Goal: Task Accomplishment & Management: Complete application form

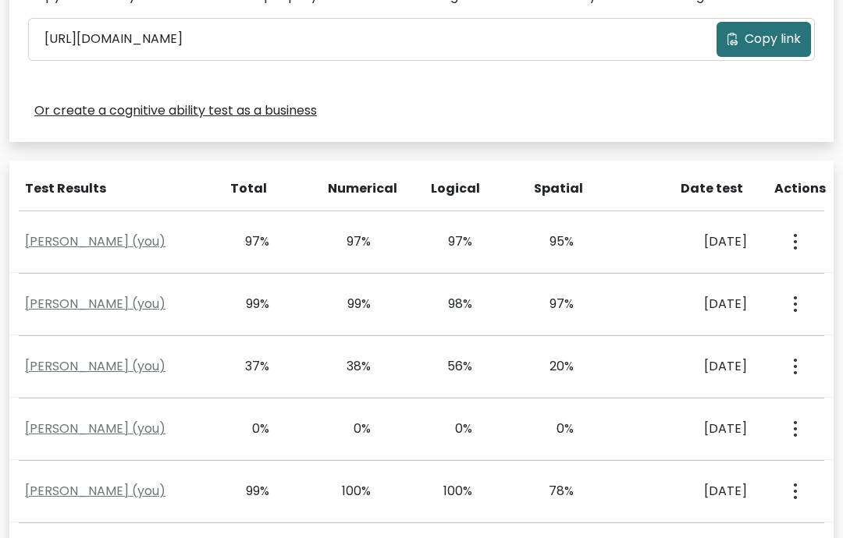
scroll to position [549, 0]
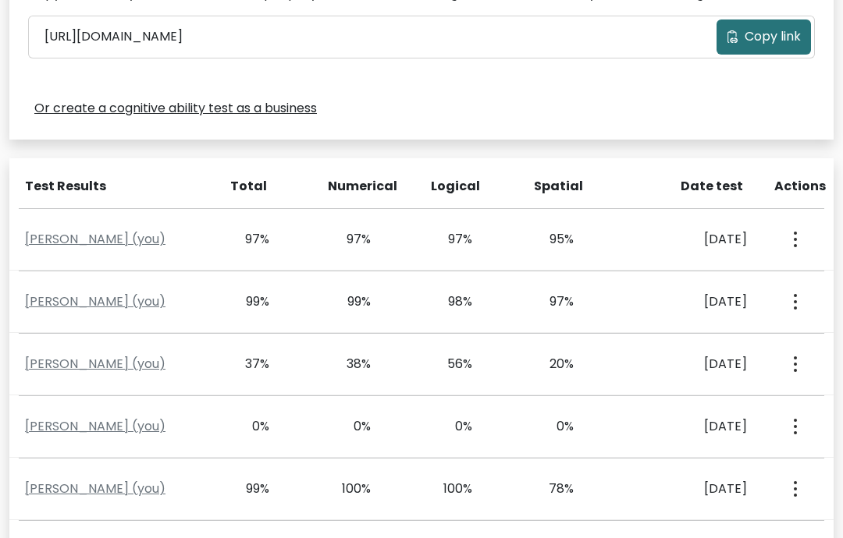
click at [240, 298] on div "99%" at bounding box center [248, 302] width 41 height 19
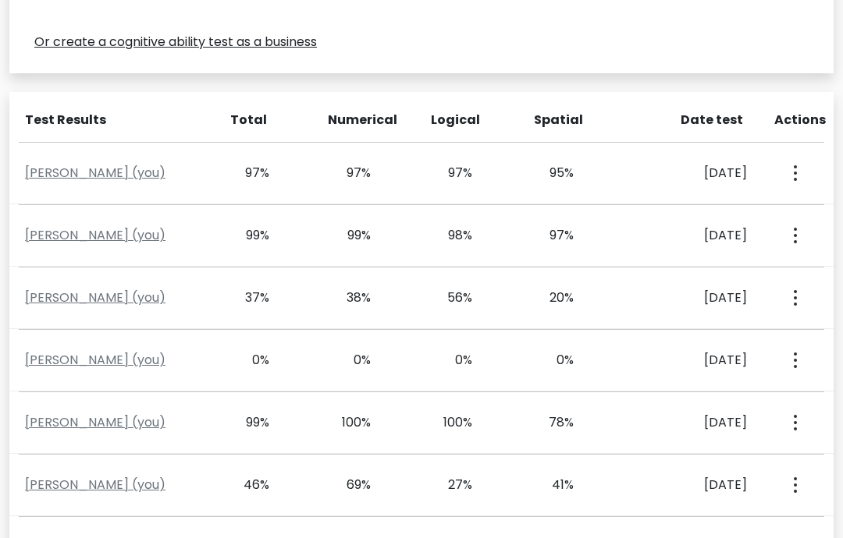
scroll to position [612, 0]
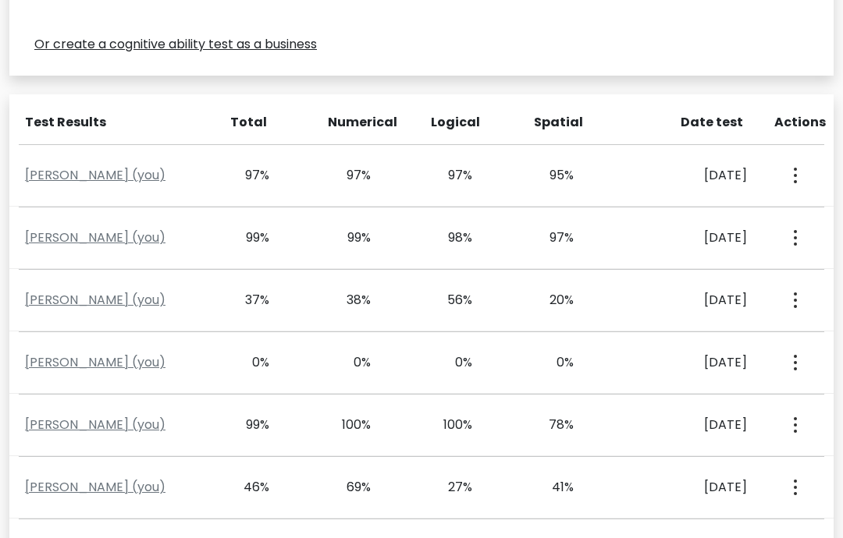
click at [137, 240] on link "Vishwaraj Sharma (you)" at bounding box center [95, 238] width 140 height 18
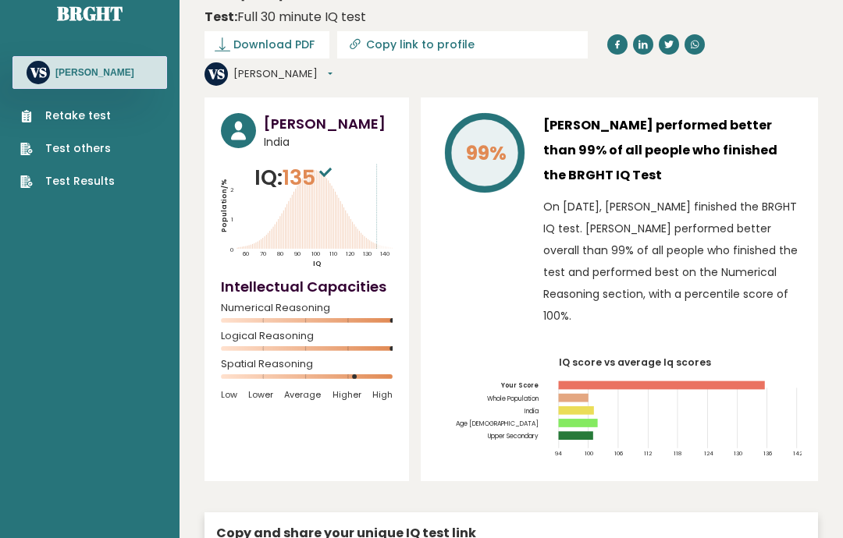
scroll to position [26, 0]
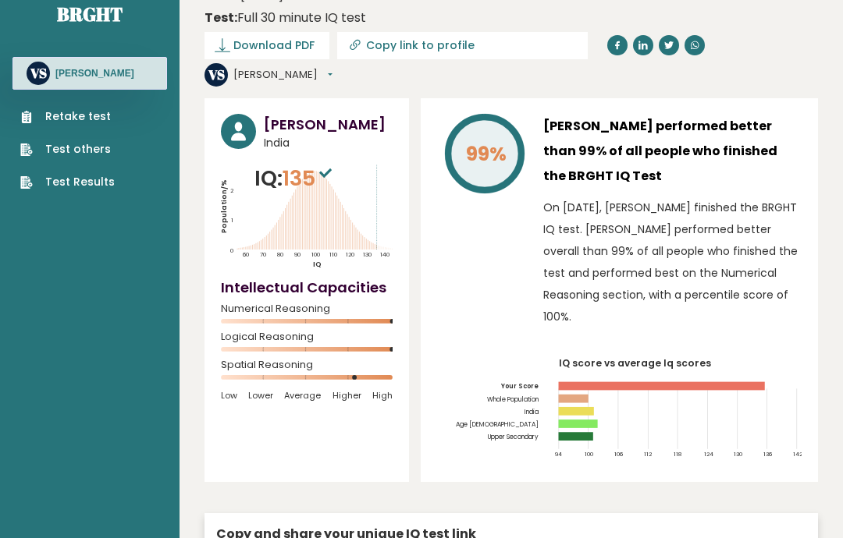
click at [252, 51] on span "Download PDF" at bounding box center [273, 45] width 81 height 16
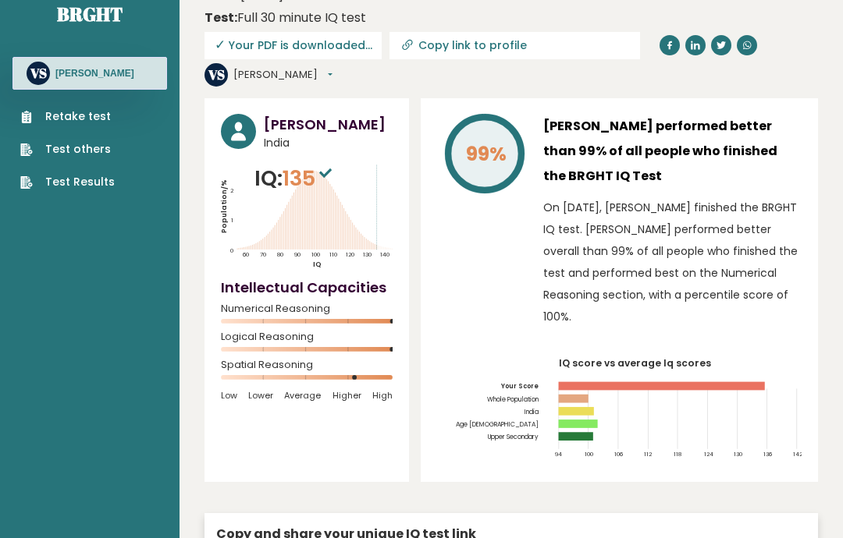
click at [73, 123] on link "Retake test" at bounding box center [67, 116] width 94 height 16
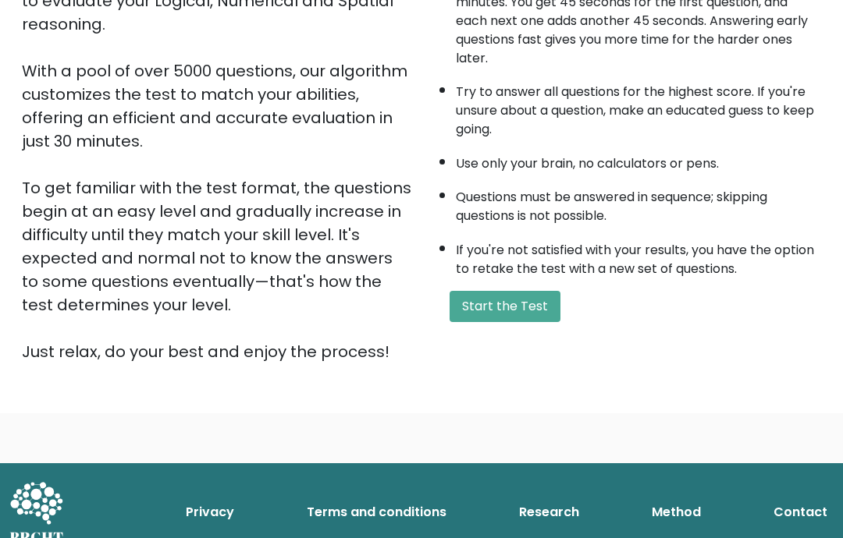
scroll to position [110, 0]
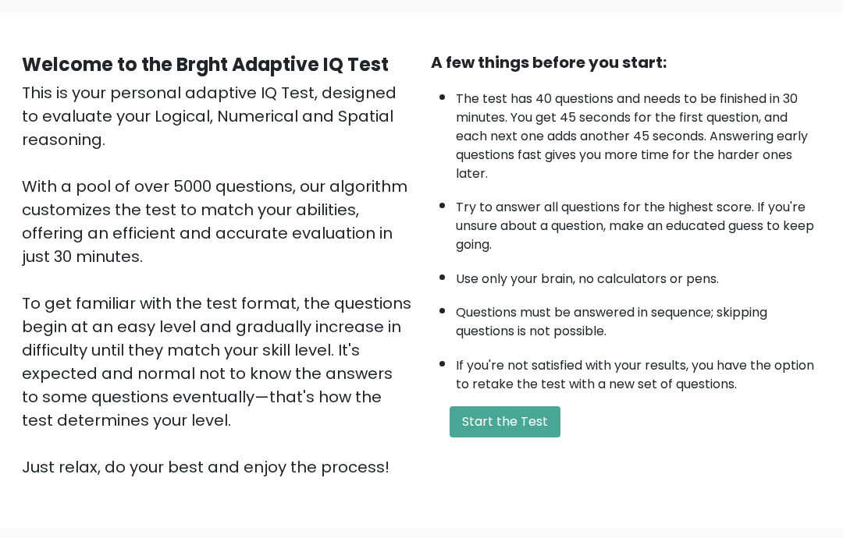
click at [508, 474] on div "A few things before you start: The test has 40 questions and needs to be finish…" at bounding box center [625, 265] width 409 height 428
click at [488, 438] on button "Start the Test" at bounding box center [504, 421] width 111 height 31
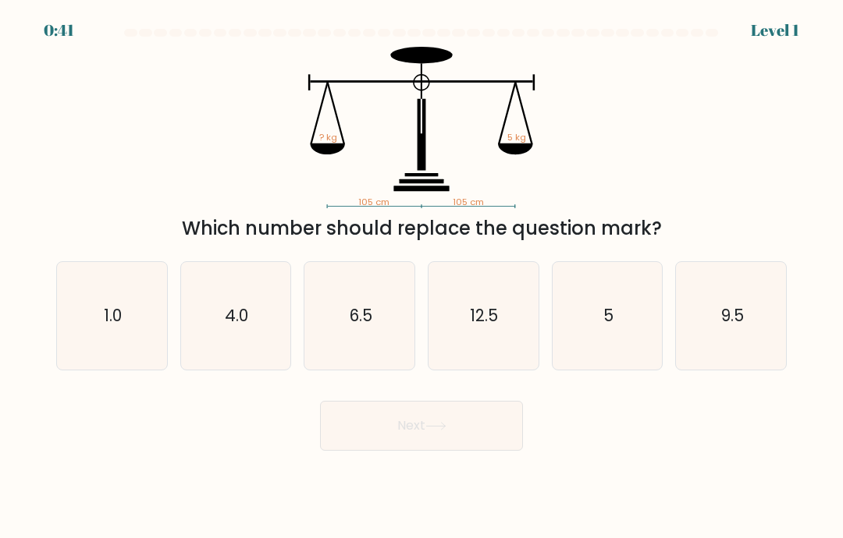
click at [606, 355] on icon "5" at bounding box center [607, 316] width 108 height 108
click at [422, 277] on input "e. 5" at bounding box center [421, 273] width 1 height 8
radio input "true"
click at [360, 438] on button "Next" at bounding box center [421, 426] width 203 height 50
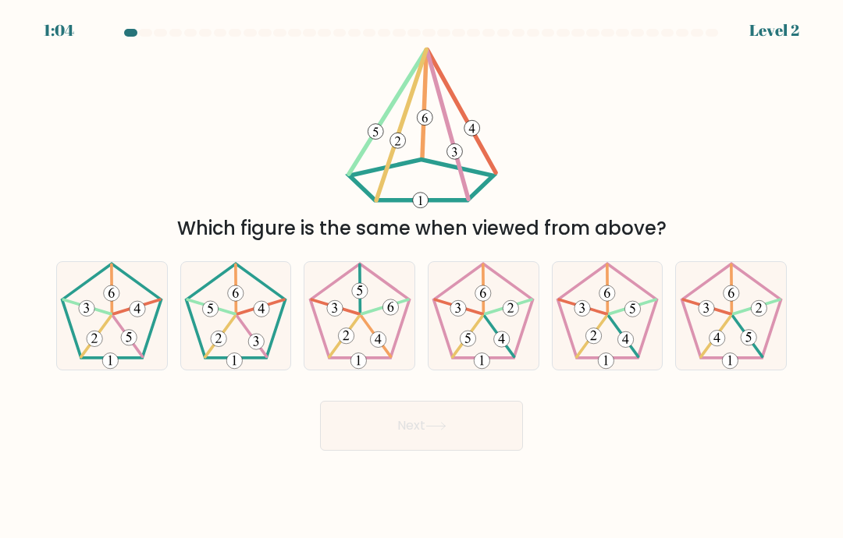
click at [237, 339] on icon at bounding box center [236, 316] width 108 height 108
click at [421, 277] on input "b." at bounding box center [421, 273] width 1 height 8
radio input "true"
click at [387, 451] on button "Next" at bounding box center [421, 426] width 203 height 50
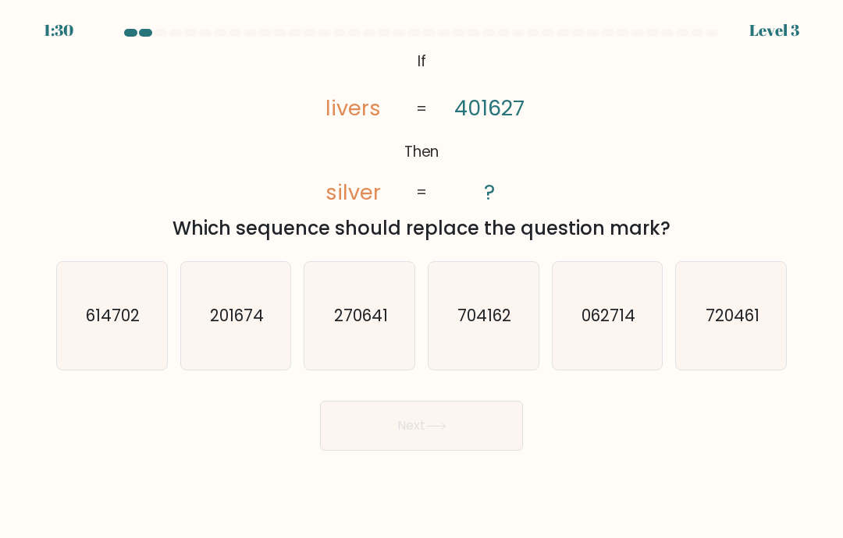
click at [215, 322] on icon "201674" at bounding box center [236, 316] width 108 height 108
click at [421, 277] on input "b. 201674" at bounding box center [421, 273] width 1 height 8
radio input "true"
click at [435, 431] on icon at bounding box center [435, 426] width 21 height 9
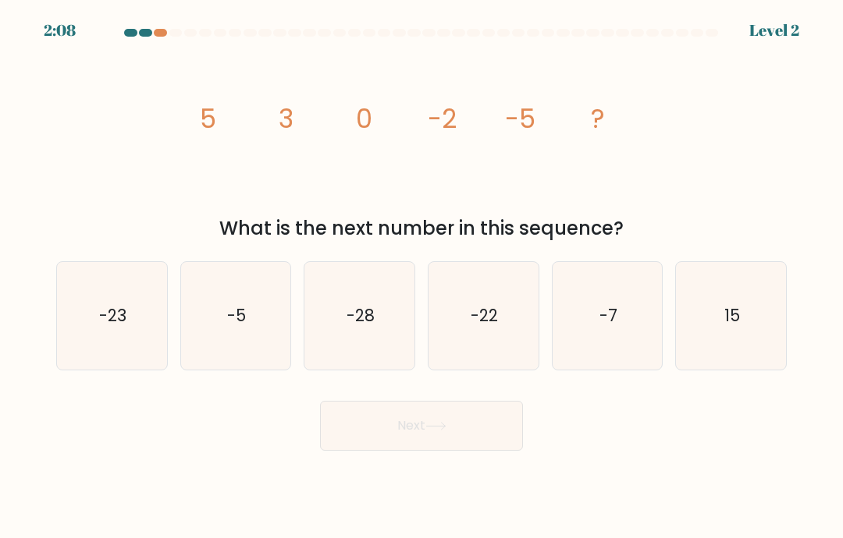
click at [117, 327] on text "-23" at bounding box center [112, 315] width 27 height 23
click at [421, 277] on input "a. -23" at bounding box center [421, 273] width 1 height 8
radio input "true"
click at [421, 445] on button "Next" at bounding box center [421, 426] width 203 height 50
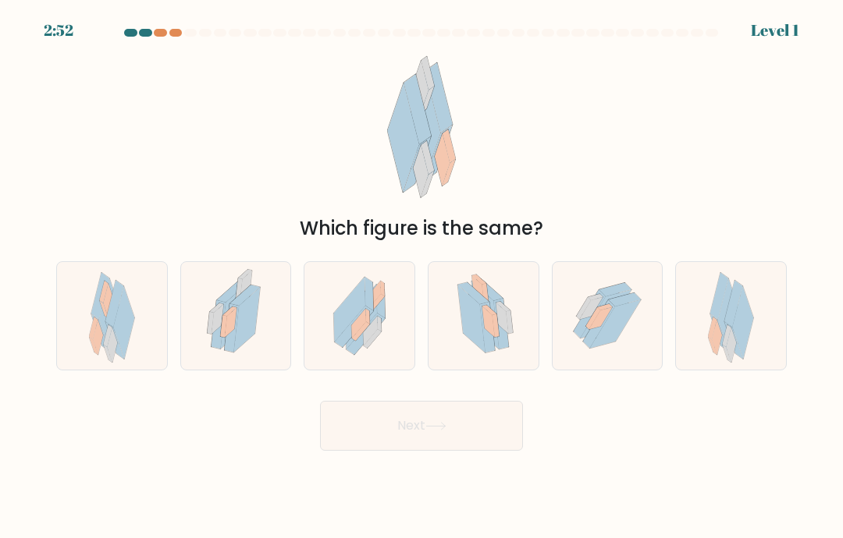
click at [108, 331] on icon at bounding box center [115, 316] width 21 height 73
click at [421, 277] on input "a." at bounding box center [421, 273] width 1 height 8
radio input "true"
click at [411, 451] on button "Next" at bounding box center [421, 426] width 203 height 50
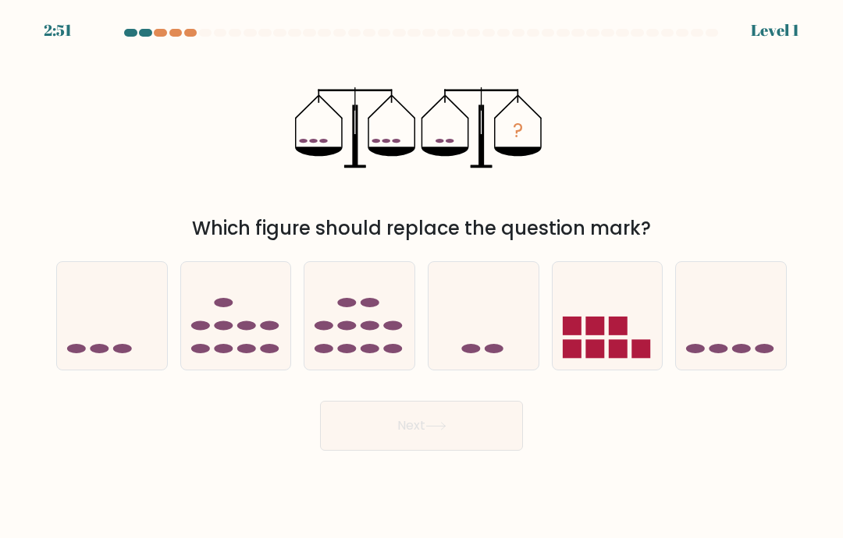
click at [113, 330] on icon at bounding box center [112, 316] width 110 height 91
click at [421, 277] on input "a." at bounding box center [421, 273] width 1 height 8
radio input "true"
click at [406, 448] on button "Next" at bounding box center [421, 426] width 203 height 50
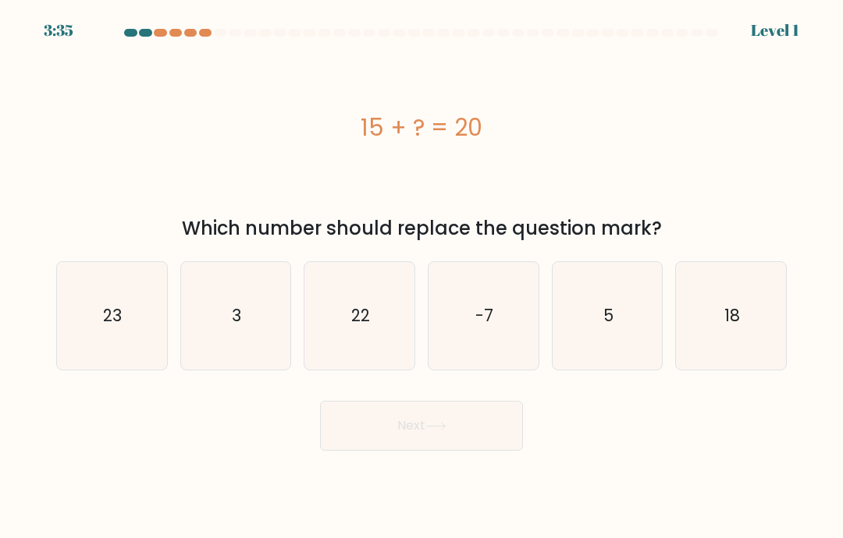
click at [112, 327] on text "23" at bounding box center [113, 315] width 19 height 23
click at [421, 277] on input "a. 23" at bounding box center [421, 273] width 1 height 8
radio input "true"
click at [407, 443] on button "Next" at bounding box center [421, 426] width 203 height 50
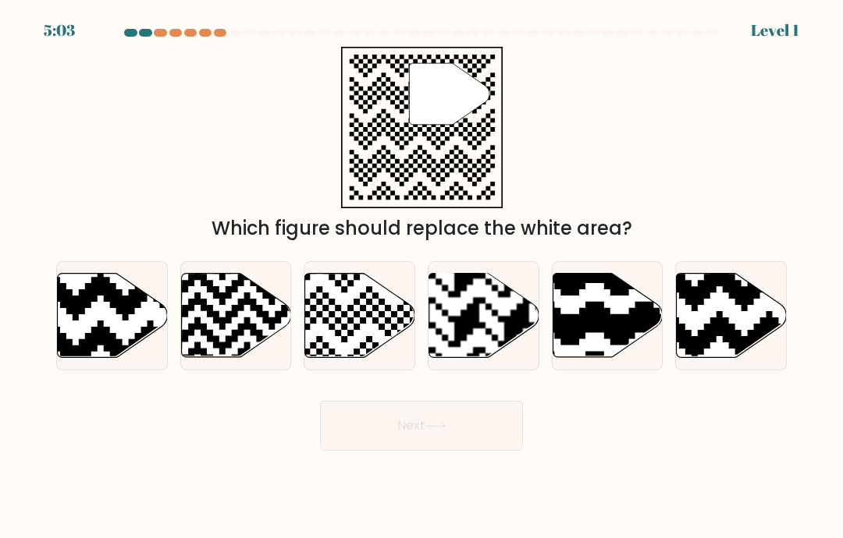
click at [115, 327] on icon at bounding box center [72, 271] width 199 height 199
click at [421, 277] on input "a." at bounding box center [421, 273] width 1 height 8
radio input "true"
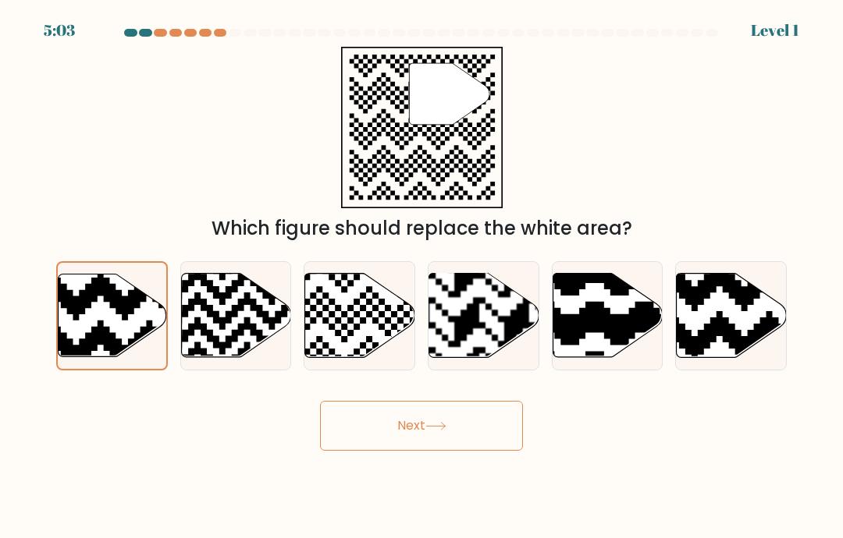
click at [406, 441] on button "Next" at bounding box center [421, 426] width 203 height 50
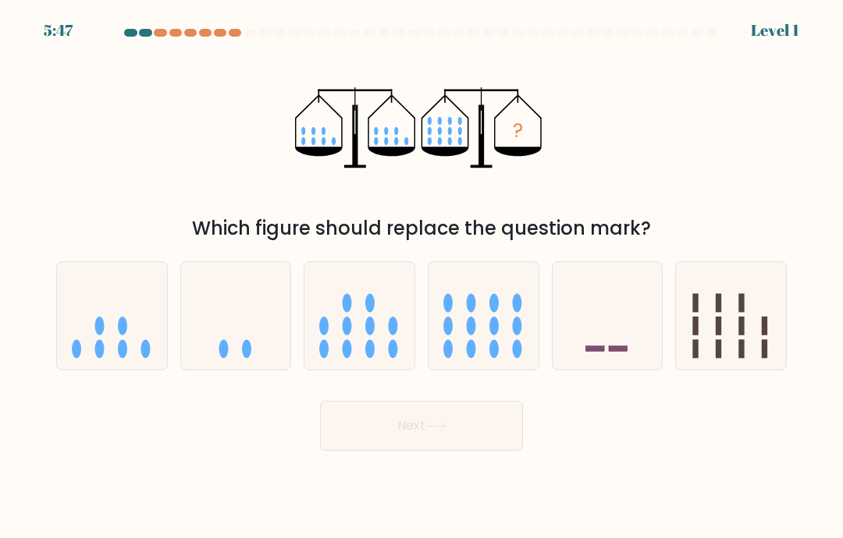
click at [113, 322] on icon at bounding box center [112, 316] width 110 height 91
click at [421, 277] on input "a." at bounding box center [421, 273] width 1 height 8
radio input "true"
click at [409, 439] on button "Next" at bounding box center [421, 426] width 203 height 50
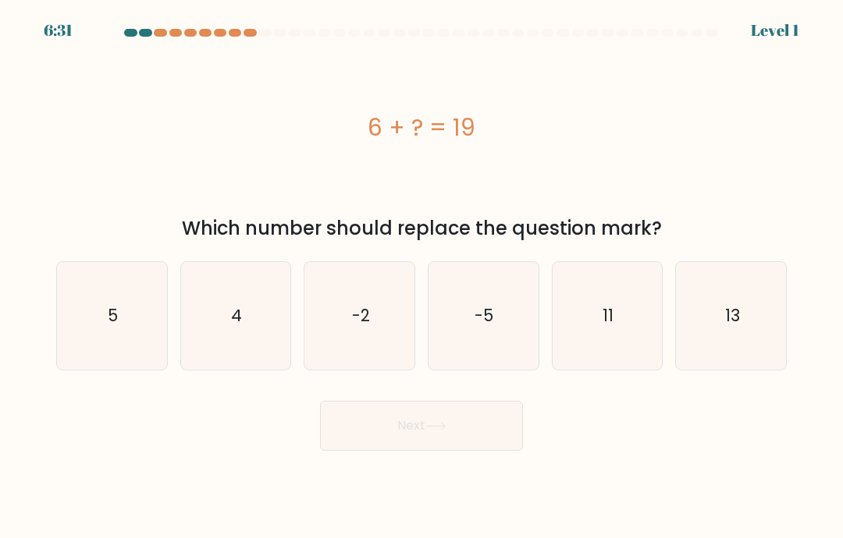
click at [114, 325] on text "5" at bounding box center [113, 315] width 10 height 23
click at [421, 277] on input "a. 5" at bounding box center [421, 273] width 1 height 8
radio input "true"
click at [399, 442] on button "Next" at bounding box center [421, 426] width 203 height 50
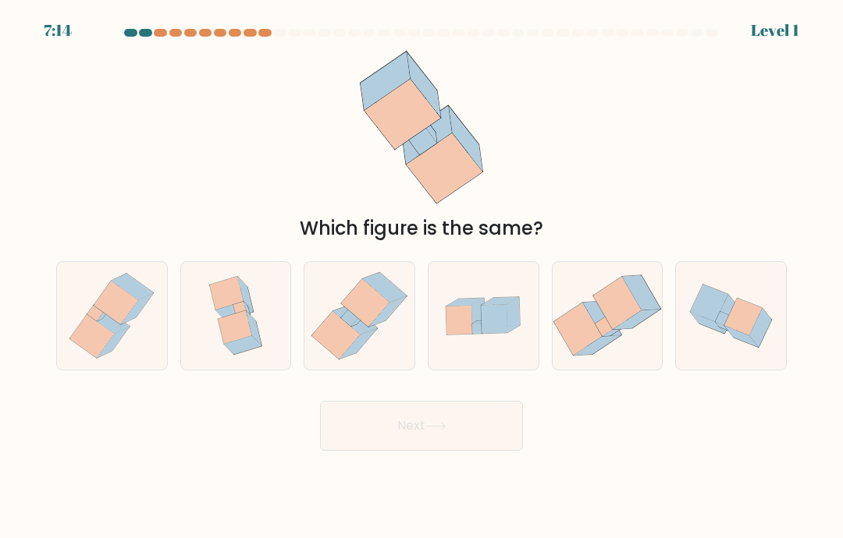
click at [406, 438] on button "Next" at bounding box center [421, 426] width 203 height 50
click at [108, 334] on icon at bounding box center [108, 320] width 42 height 27
click at [421, 277] on input "a." at bounding box center [421, 273] width 1 height 8
radio input "true"
click at [404, 438] on button "Next" at bounding box center [421, 426] width 203 height 50
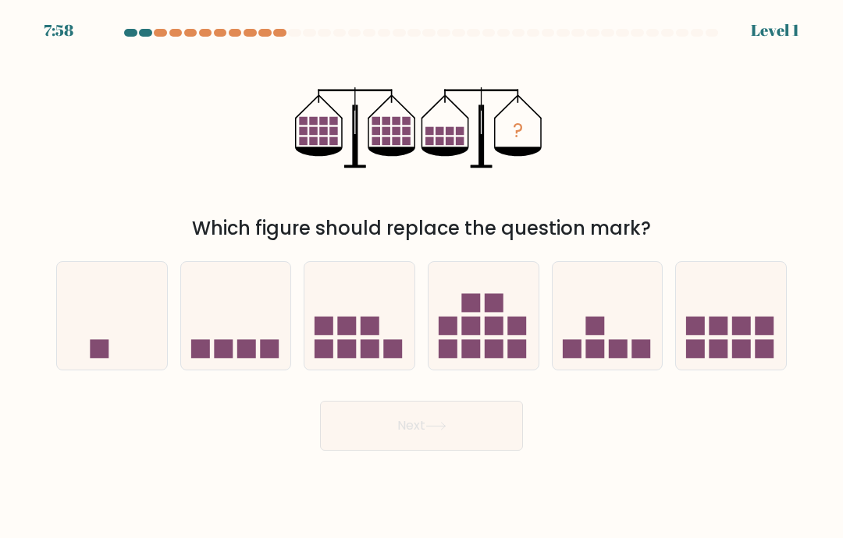
click at [105, 333] on icon at bounding box center [112, 316] width 110 height 91
click at [421, 277] on input "a." at bounding box center [421, 273] width 1 height 8
radio input "true"
click at [401, 438] on button "Next" at bounding box center [421, 426] width 203 height 50
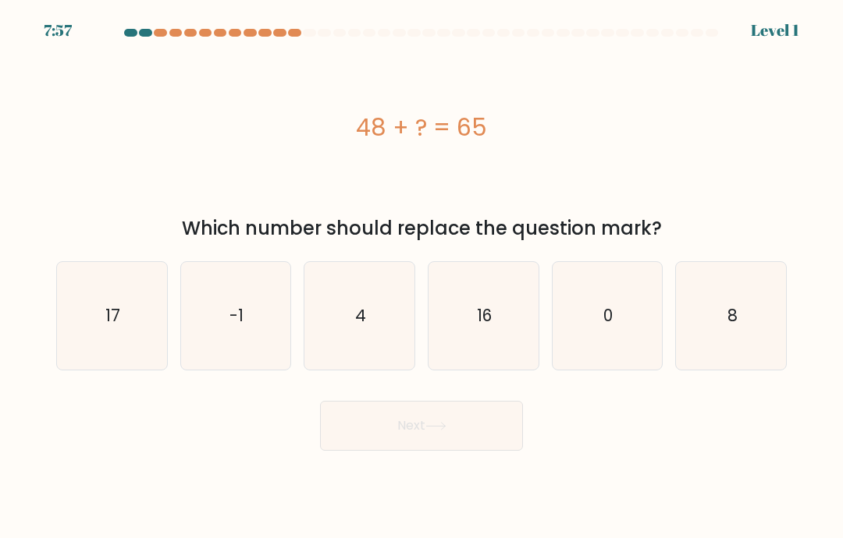
click at [103, 333] on icon "17" at bounding box center [112, 316] width 108 height 108
click at [421, 277] on input "a. 17" at bounding box center [421, 273] width 1 height 8
radio input "true"
click at [405, 434] on button "Next" at bounding box center [421, 426] width 203 height 50
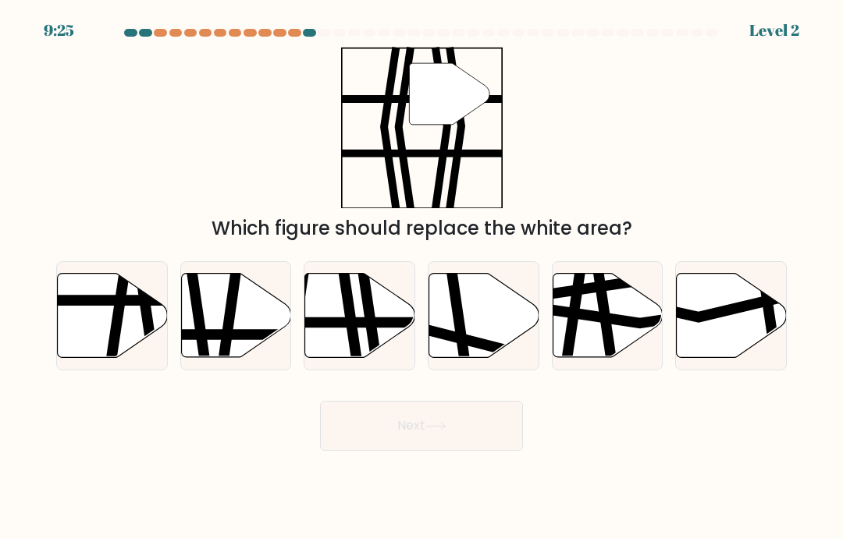
click at [108, 329] on icon at bounding box center [113, 316] width 110 height 84
click at [421, 277] on input "a." at bounding box center [421, 273] width 1 height 8
radio input "true"
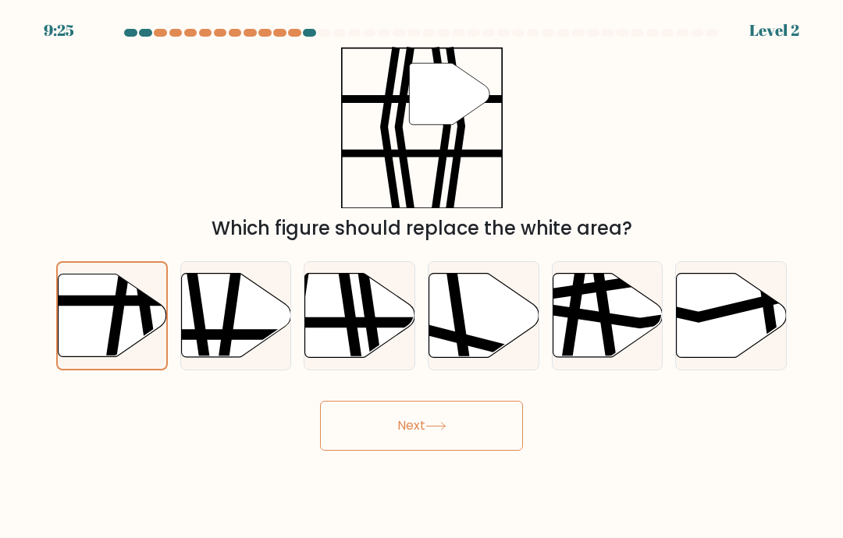
click at [455, 435] on button "Next" at bounding box center [421, 426] width 203 height 50
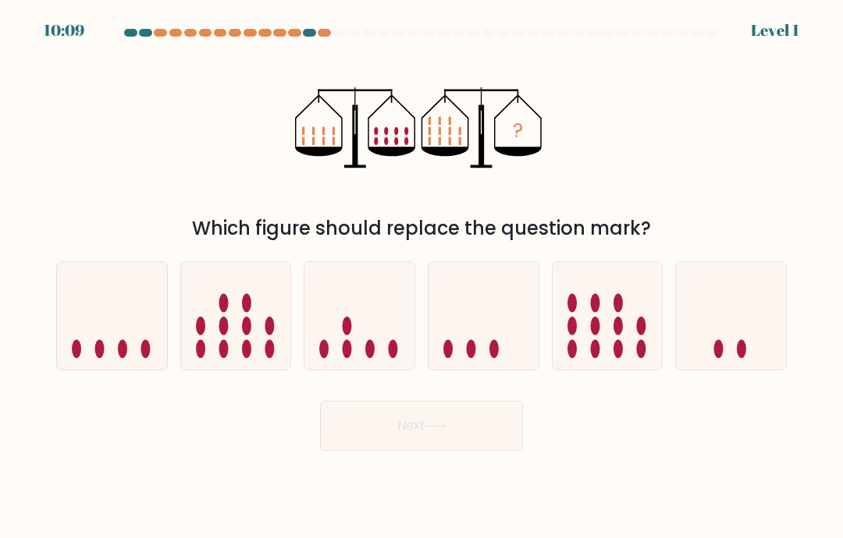
click at [109, 336] on icon at bounding box center [112, 316] width 110 height 91
click at [421, 277] on input "a." at bounding box center [421, 273] width 1 height 8
radio input "true"
click at [464, 434] on button "Next" at bounding box center [421, 426] width 203 height 50
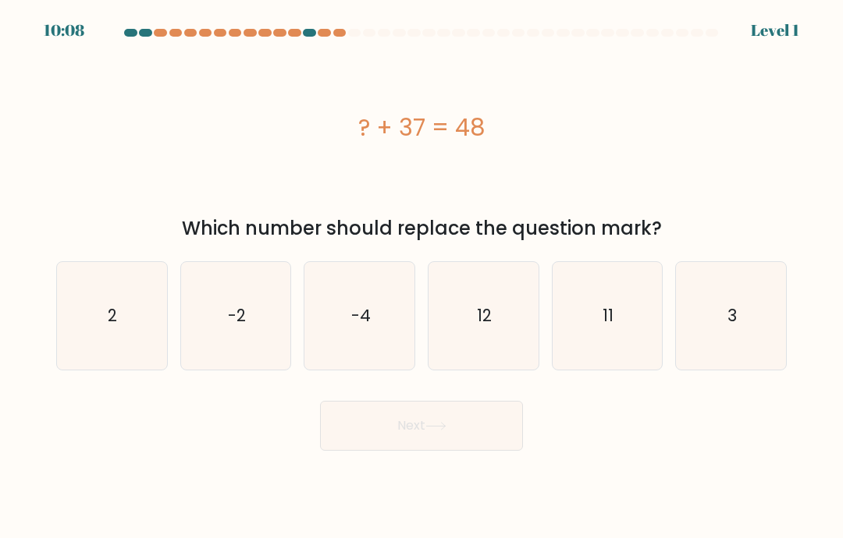
click at [108, 327] on text "2" at bounding box center [112, 315] width 9 height 23
click at [421, 277] on input "a. 2" at bounding box center [421, 273] width 1 height 8
radio input "true"
click at [462, 435] on button "Next" at bounding box center [421, 426] width 203 height 50
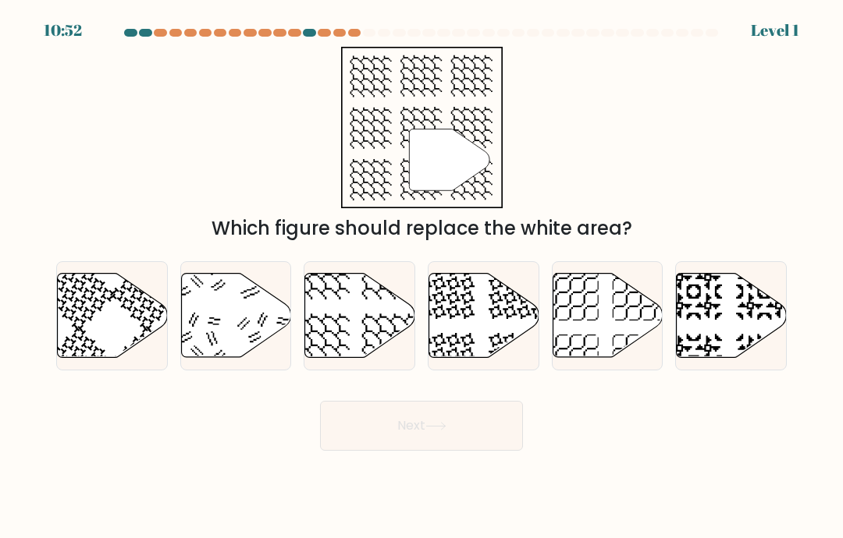
click at [115, 339] on icon at bounding box center [113, 316] width 110 height 84
click at [421, 277] on input "a." at bounding box center [421, 273] width 1 height 8
radio input "true"
click at [463, 432] on button "Next" at bounding box center [421, 426] width 203 height 50
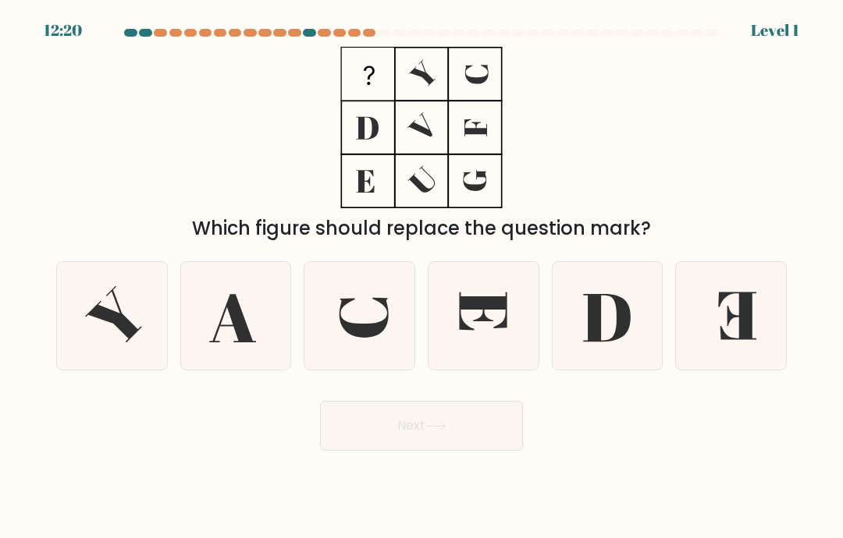
click at [113, 336] on icon at bounding box center [113, 314] width 56 height 56
click at [421, 277] on input "a." at bounding box center [421, 273] width 1 height 8
radio input "true"
click at [462, 430] on button "Next" at bounding box center [421, 426] width 203 height 50
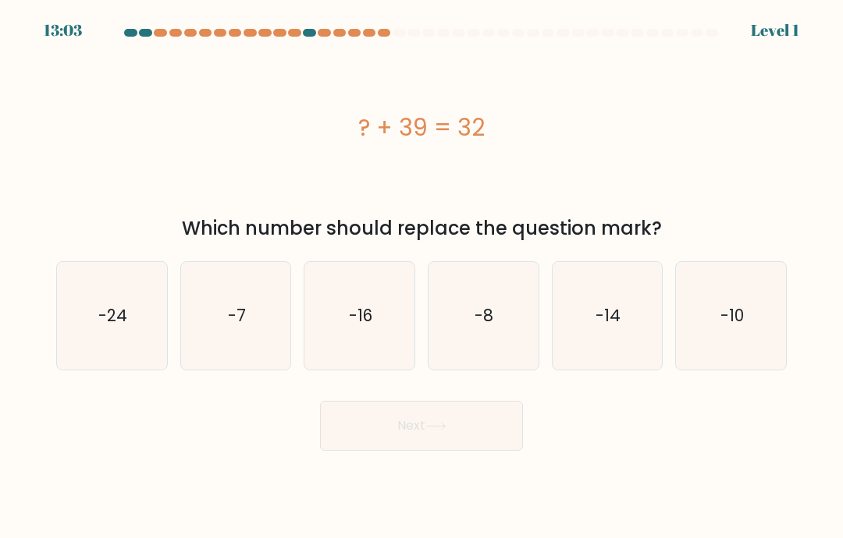
click at [116, 327] on text "-24" at bounding box center [112, 315] width 29 height 23
click at [421, 277] on input "a. -24" at bounding box center [421, 273] width 1 height 8
radio input "true"
click at [462, 446] on button "Next" at bounding box center [421, 426] width 203 height 50
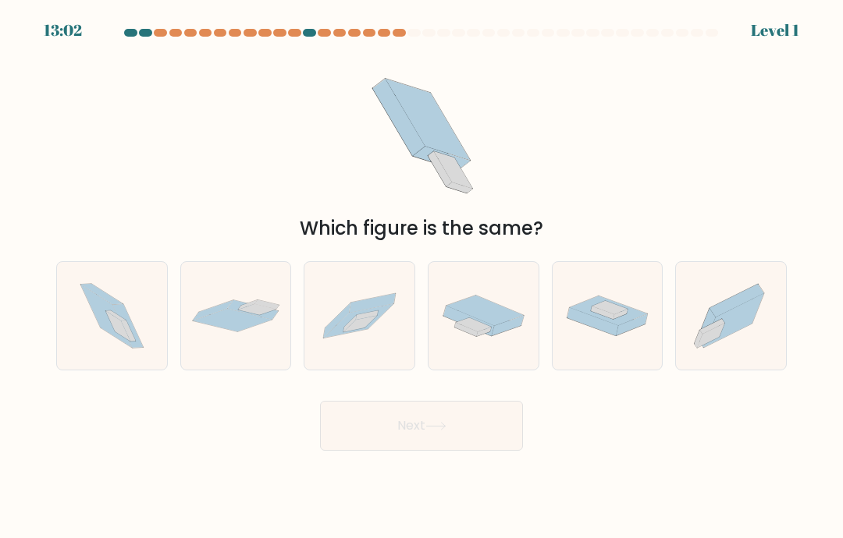
click at [119, 339] on icon at bounding box center [117, 326] width 25 height 30
click at [421, 277] on input "a." at bounding box center [421, 273] width 1 height 8
radio input "true"
click at [460, 445] on button "Next" at bounding box center [421, 426] width 203 height 50
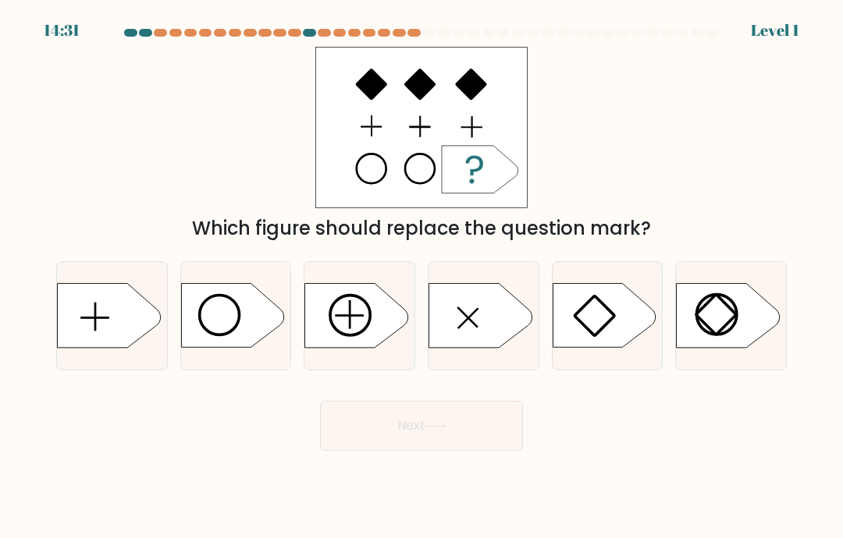
click at [129, 339] on icon at bounding box center [108, 316] width 103 height 64
click at [421, 277] on input "a." at bounding box center [421, 273] width 1 height 8
radio input "true"
click at [460, 445] on button "Next" at bounding box center [421, 426] width 203 height 50
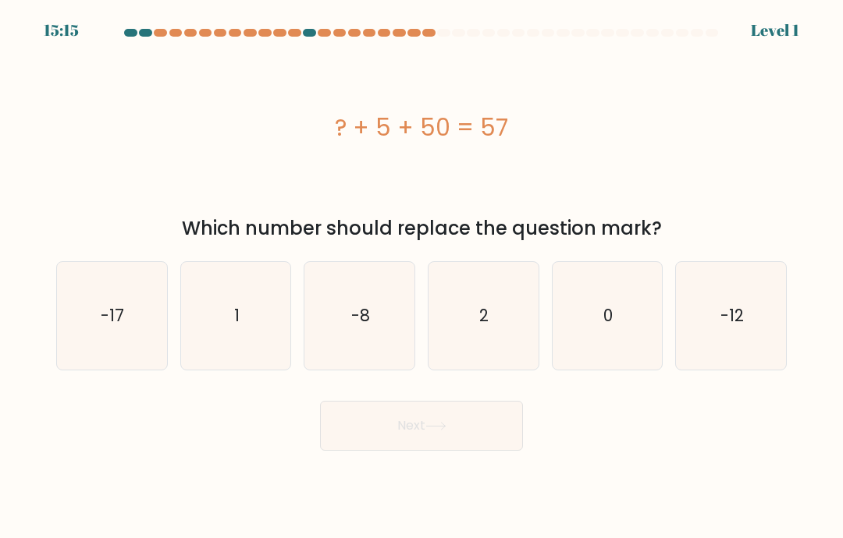
click at [133, 346] on icon "-17" at bounding box center [112, 316] width 108 height 108
click at [421, 277] on input "a. -17" at bounding box center [421, 273] width 1 height 8
radio input "true"
click at [470, 451] on button "Next" at bounding box center [421, 426] width 203 height 50
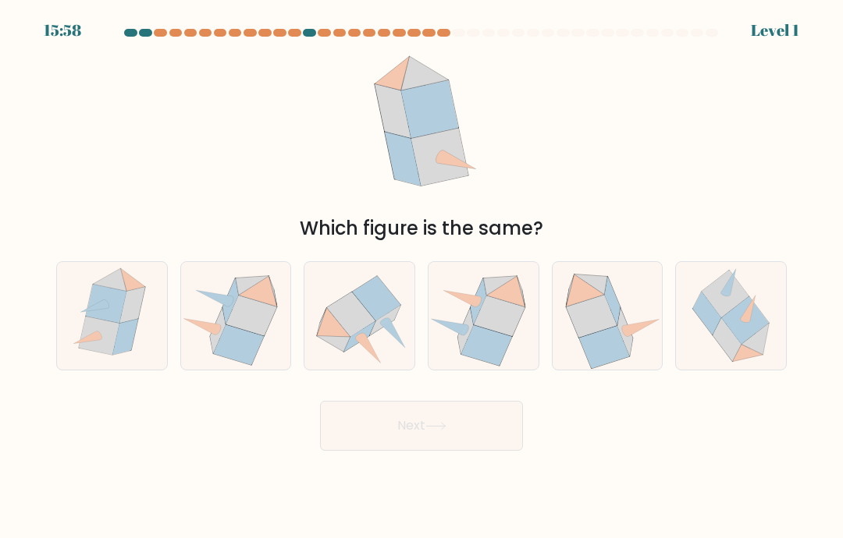
click at [135, 354] on icon at bounding box center [112, 316] width 93 height 108
click at [421, 277] on input "a." at bounding box center [421, 273] width 1 height 8
radio input "true"
click at [471, 451] on button "Next" at bounding box center [421, 426] width 203 height 50
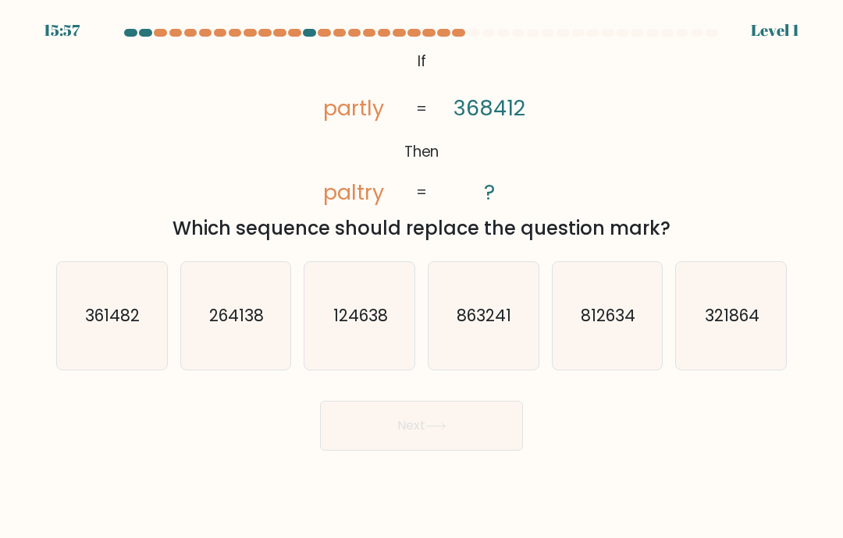
click at [138, 350] on icon "361482" at bounding box center [112, 316] width 108 height 108
click at [421, 277] on input "a. 361482" at bounding box center [421, 273] width 1 height 8
radio input "true"
click at [470, 451] on button "Next" at bounding box center [421, 426] width 203 height 50
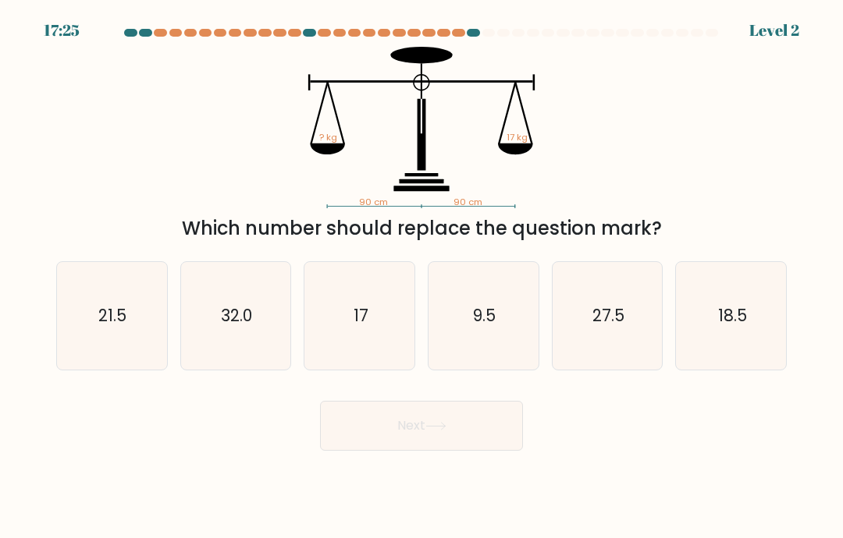
click at [140, 354] on icon "21.5" at bounding box center [112, 316] width 108 height 108
click at [421, 277] on input "a. 21.5" at bounding box center [421, 273] width 1 height 8
radio input "true"
click at [467, 446] on button "Next" at bounding box center [421, 426] width 203 height 50
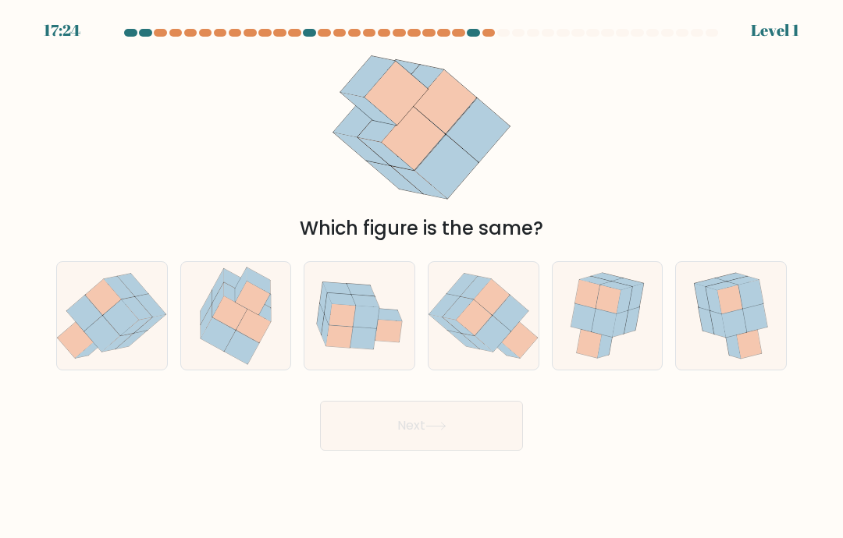
click at [128, 335] on icon at bounding box center [121, 318] width 36 height 36
click at [421, 277] on input "a." at bounding box center [421, 273] width 1 height 8
radio input "true"
click at [465, 434] on button "Next" at bounding box center [421, 426] width 203 height 50
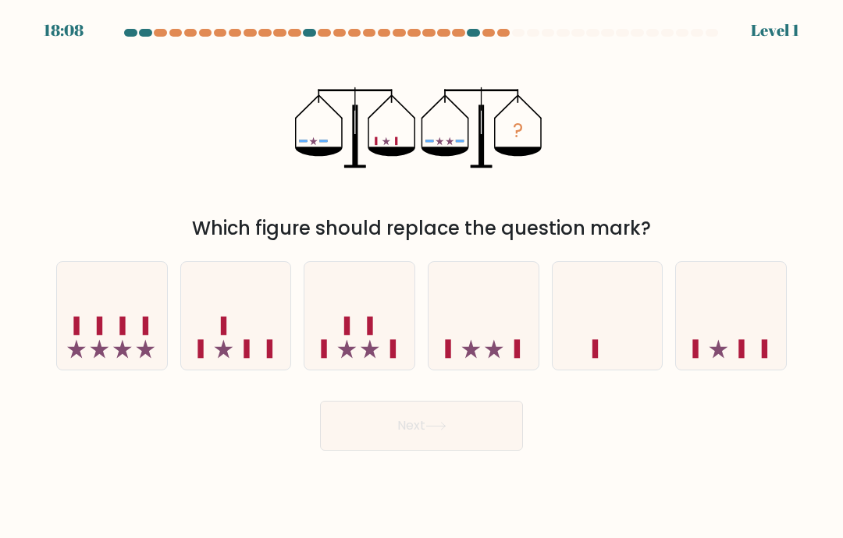
click at [134, 333] on icon at bounding box center [112, 316] width 110 height 91
click at [421, 277] on input "a." at bounding box center [421, 273] width 1 height 8
radio input "true"
click at [464, 435] on button "Next" at bounding box center [421, 426] width 203 height 50
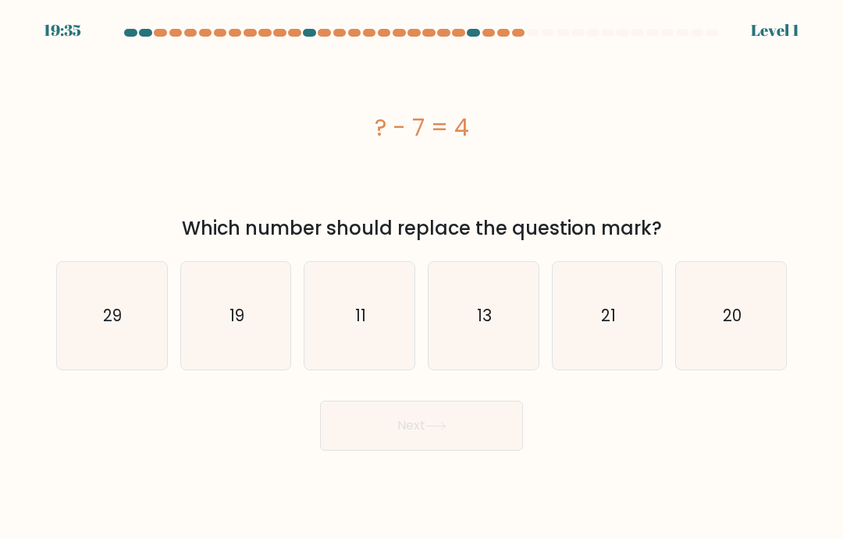
click at [137, 336] on icon "29" at bounding box center [112, 316] width 108 height 108
click at [421, 277] on input "a. 29" at bounding box center [421, 273] width 1 height 8
radio input "true"
click at [466, 441] on button "Next" at bounding box center [421, 426] width 203 height 50
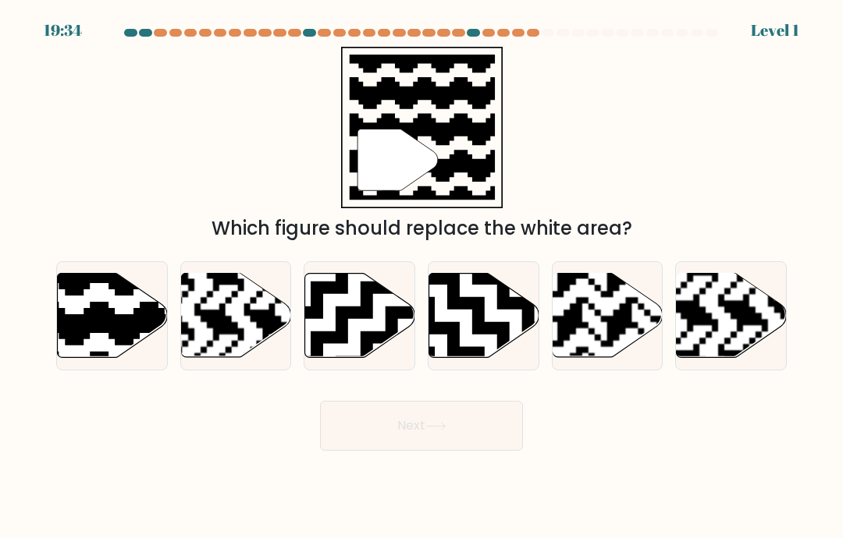
click at [133, 347] on icon at bounding box center [145, 271] width 199 height 199
click at [421, 277] on input "a." at bounding box center [421, 273] width 1 height 8
radio input "true"
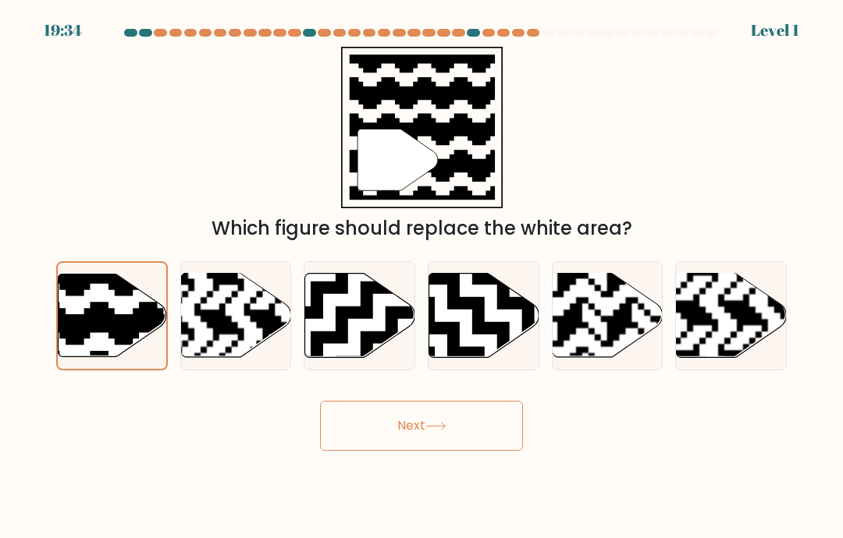
click at [466, 436] on button "Next" at bounding box center [421, 426] width 203 height 50
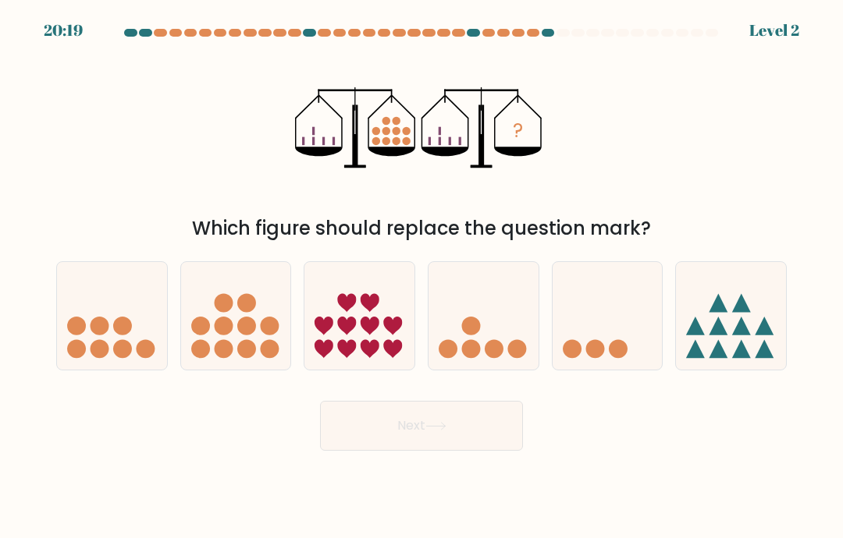
click at [124, 355] on icon at bounding box center [112, 316] width 110 height 91
click at [421, 277] on input "a." at bounding box center [421, 273] width 1 height 8
radio input "true"
click at [464, 443] on button "Next" at bounding box center [421, 426] width 203 height 50
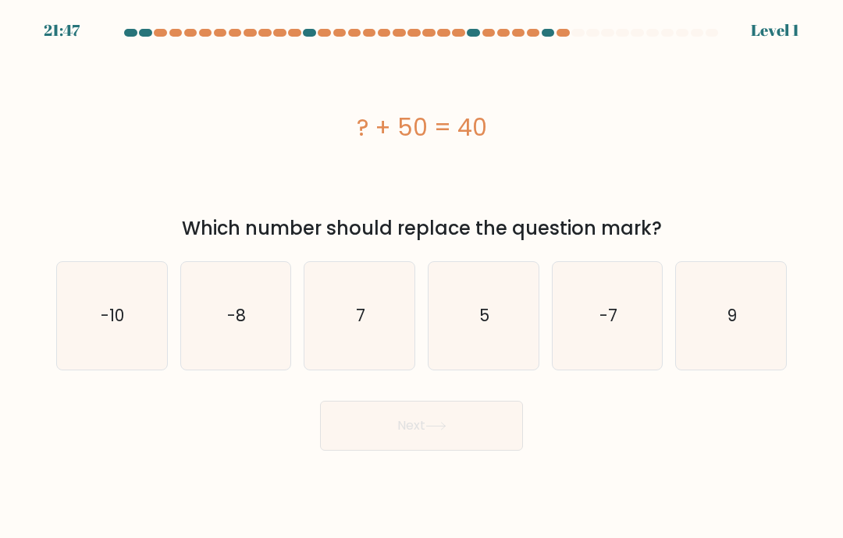
click at [126, 332] on icon "-10" at bounding box center [112, 316] width 108 height 108
click at [421, 277] on input "a. -10" at bounding box center [421, 273] width 1 height 8
radio input "true"
click at [456, 442] on button "Next" at bounding box center [421, 426] width 203 height 50
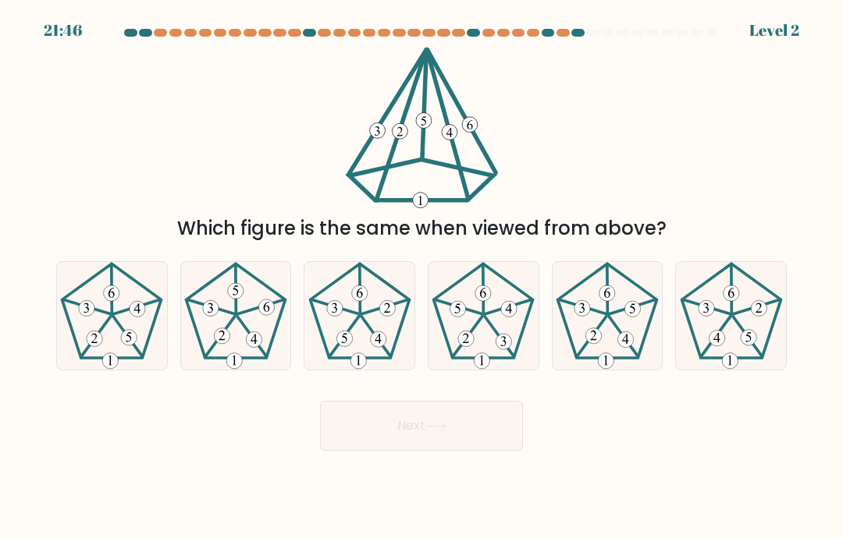
click at [126, 314] on 140 at bounding box center [137, 307] width 47 height 14
click at [421, 277] on input "a." at bounding box center [421, 273] width 1 height 8
radio input "true"
click at [464, 445] on button "Next" at bounding box center [421, 426] width 203 height 50
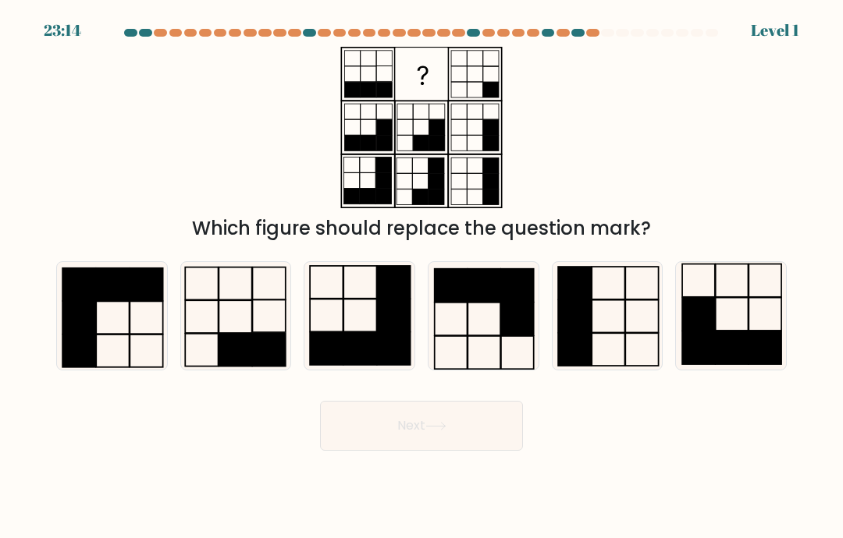
click at [131, 328] on icon at bounding box center [112, 316] width 108 height 108
click at [421, 277] on input "a." at bounding box center [421, 273] width 1 height 8
radio input "true"
click at [464, 436] on button "Next" at bounding box center [421, 426] width 203 height 50
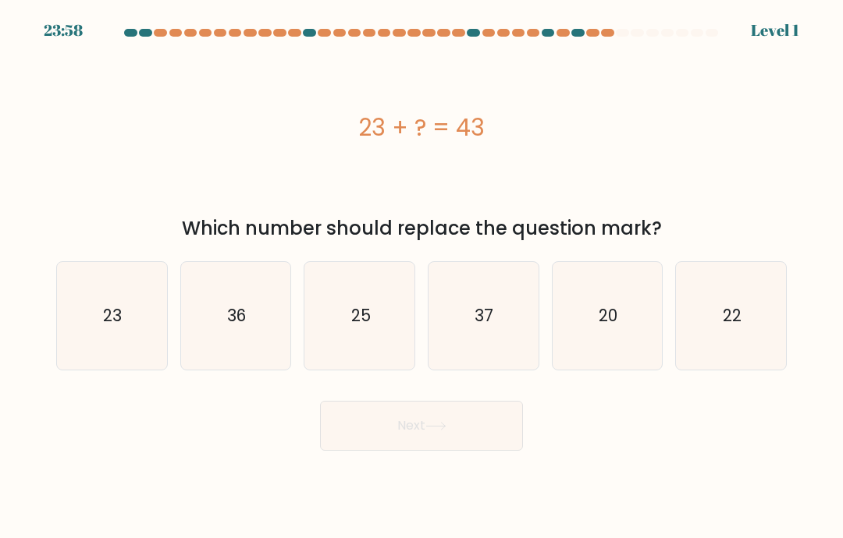
click at [130, 338] on icon "23" at bounding box center [112, 316] width 108 height 108
click at [421, 277] on input "a. 23" at bounding box center [421, 273] width 1 height 8
radio input "true"
click at [463, 439] on button "Next" at bounding box center [421, 426] width 203 height 50
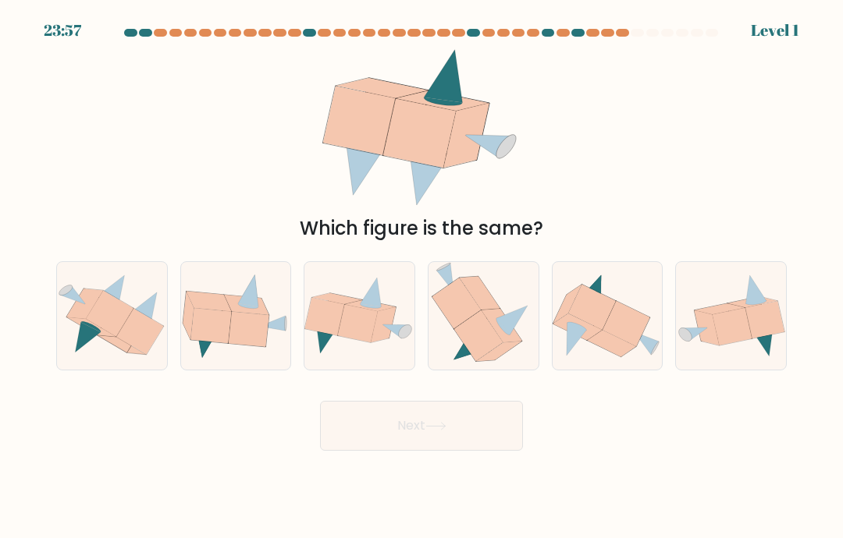
click at [140, 323] on icon at bounding box center [145, 308] width 26 height 30
click at [421, 277] on input "a." at bounding box center [421, 273] width 1 height 8
radio input "true"
click at [463, 440] on button "Next" at bounding box center [421, 426] width 203 height 50
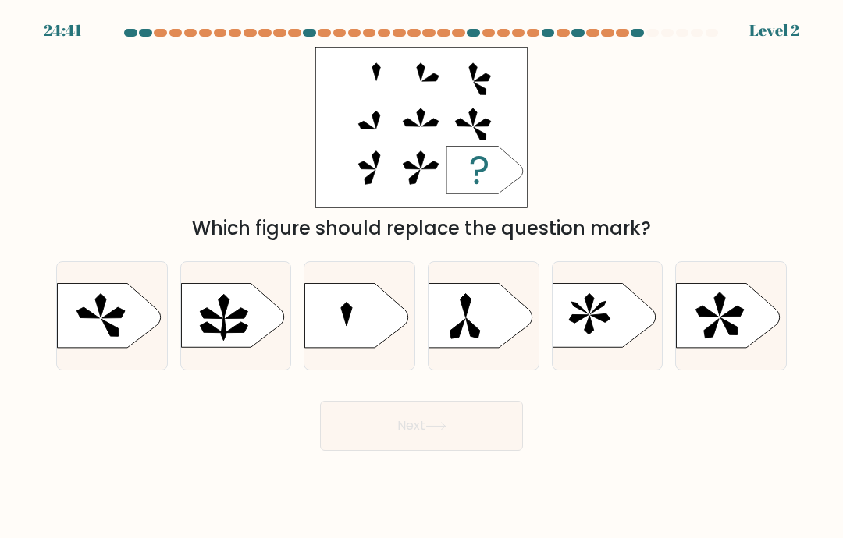
click at [137, 333] on icon at bounding box center [108, 316] width 103 height 64
click at [421, 277] on input "a." at bounding box center [421, 273] width 1 height 8
radio input "true"
click at [463, 438] on button "Next" at bounding box center [421, 426] width 203 height 50
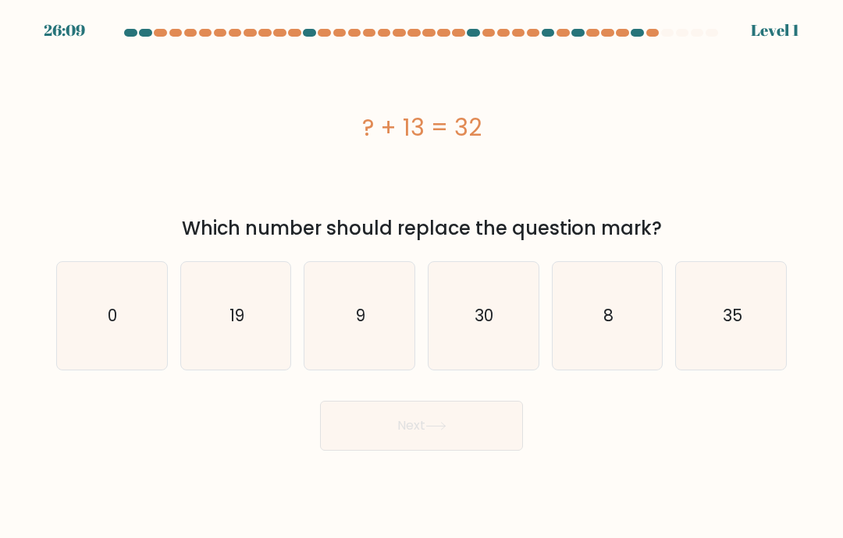
click at [140, 330] on icon "0" at bounding box center [112, 316] width 108 height 108
click at [421, 277] on input "a. 0" at bounding box center [421, 273] width 1 height 8
radio input "true"
click at [464, 445] on button "Next" at bounding box center [421, 426] width 203 height 50
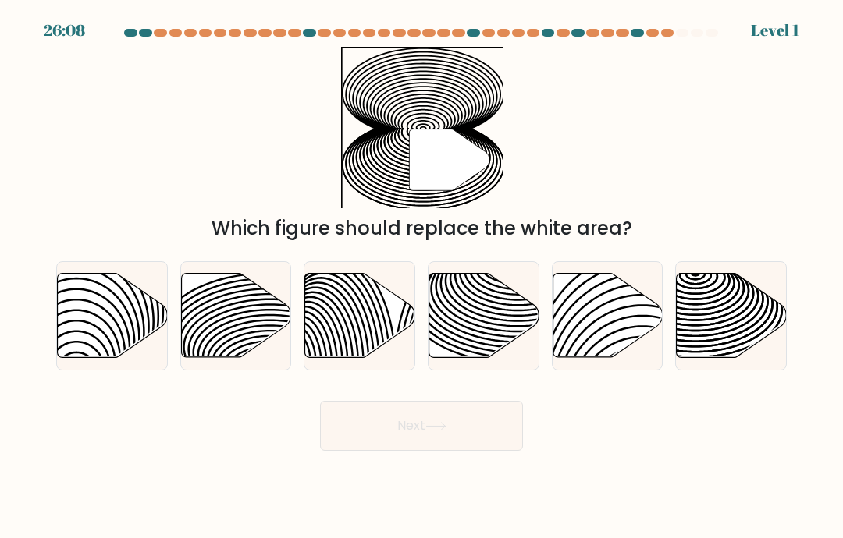
click at [133, 333] on icon at bounding box center [113, 316] width 110 height 84
click at [421, 277] on input "a." at bounding box center [421, 273] width 1 height 8
radio input "true"
click at [466, 440] on button "Next" at bounding box center [421, 426] width 203 height 50
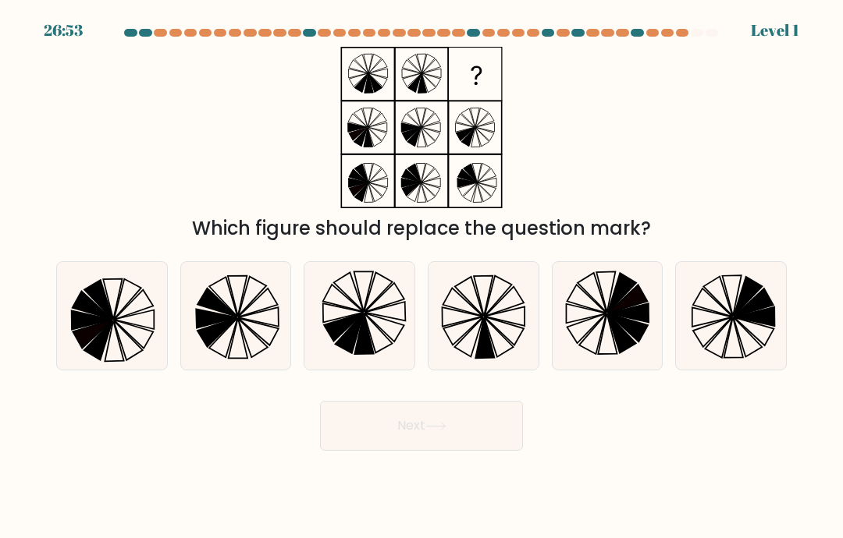
click at [133, 335] on icon at bounding box center [112, 316] width 108 height 108
click at [421, 277] on input "a." at bounding box center [421, 273] width 1 height 8
radio input "true"
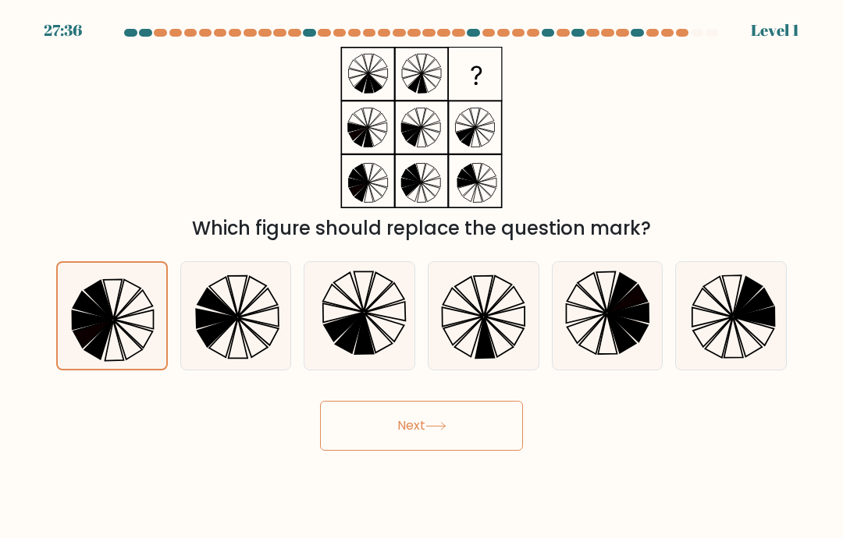
click at [468, 443] on button "Next" at bounding box center [421, 426] width 203 height 50
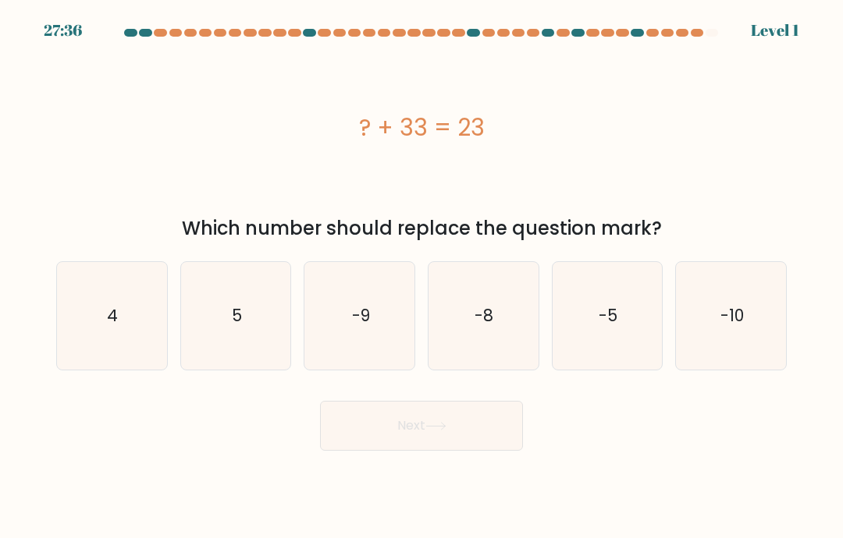
click at [130, 334] on icon "4" at bounding box center [112, 316] width 108 height 108
click at [421, 277] on input "a. 4" at bounding box center [421, 273] width 1 height 8
radio input "true"
click at [459, 437] on button "Next" at bounding box center [421, 426] width 203 height 50
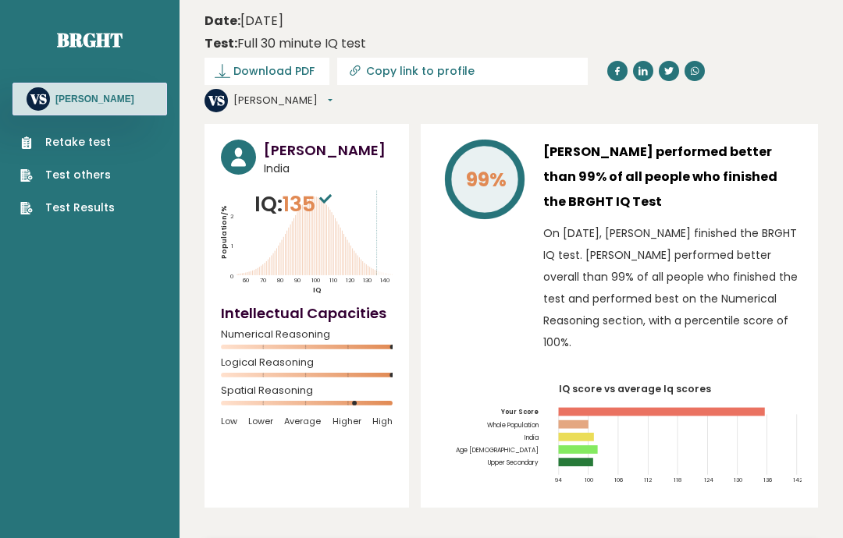
click at [55, 134] on link "Retake test" at bounding box center [67, 142] width 94 height 16
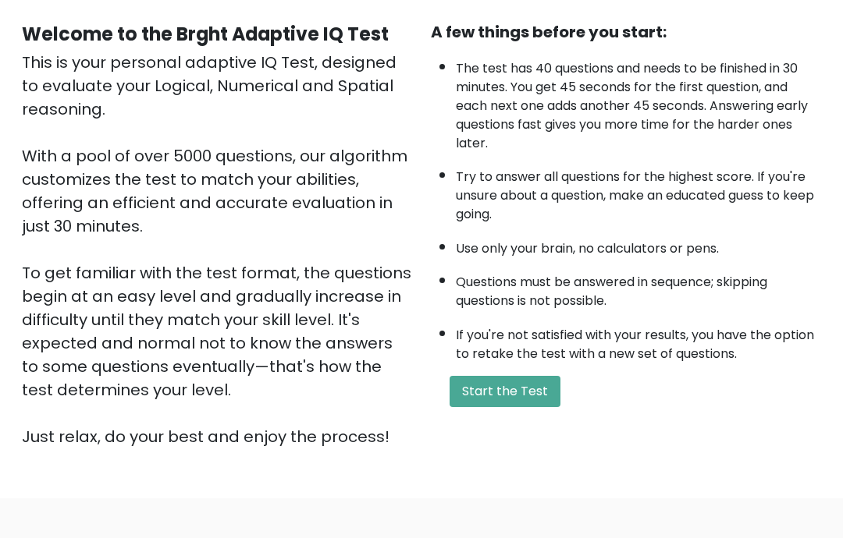
scroll to position [126, 0]
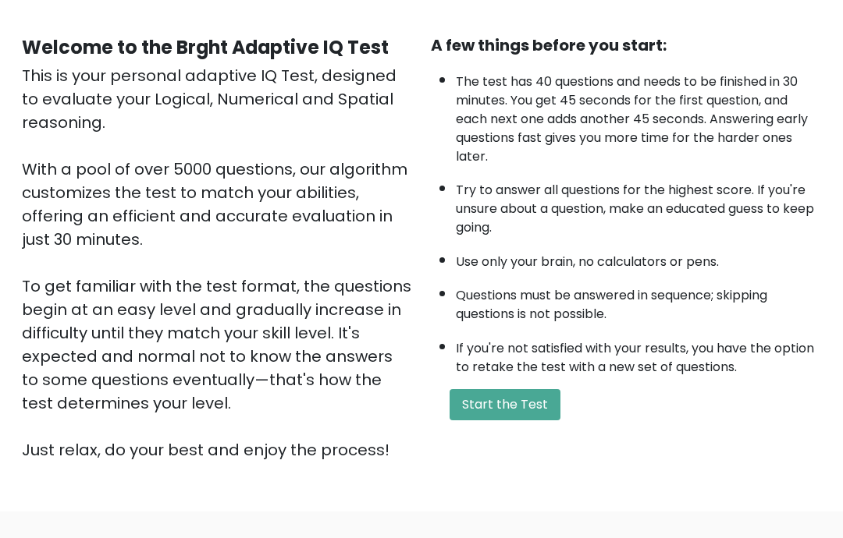
click at [498, 421] on button "Start the Test" at bounding box center [504, 405] width 111 height 31
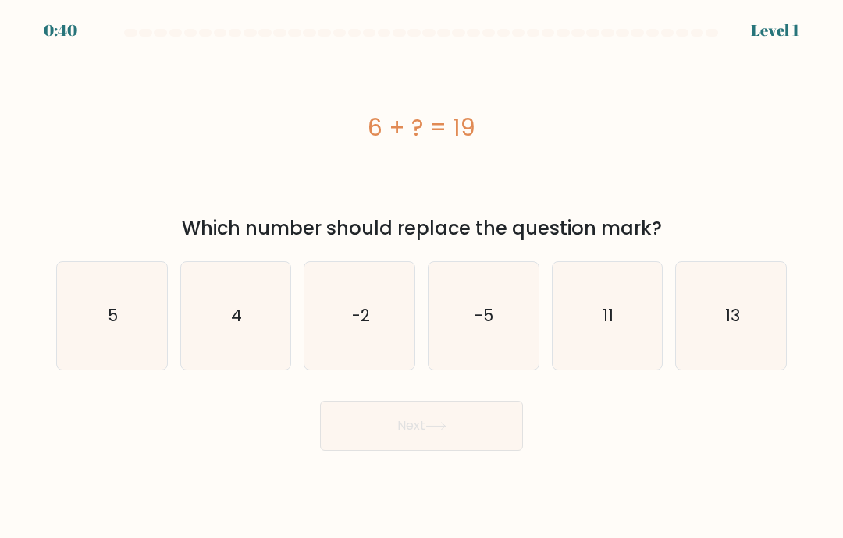
click at [705, 328] on icon "13" at bounding box center [731, 316] width 108 height 108
click at [422, 277] on input "f. 13" at bounding box center [421, 273] width 1 height 8
radio input "true"
click at [435, 431] on icon at bounding box center [435, 426] width 21 height 9
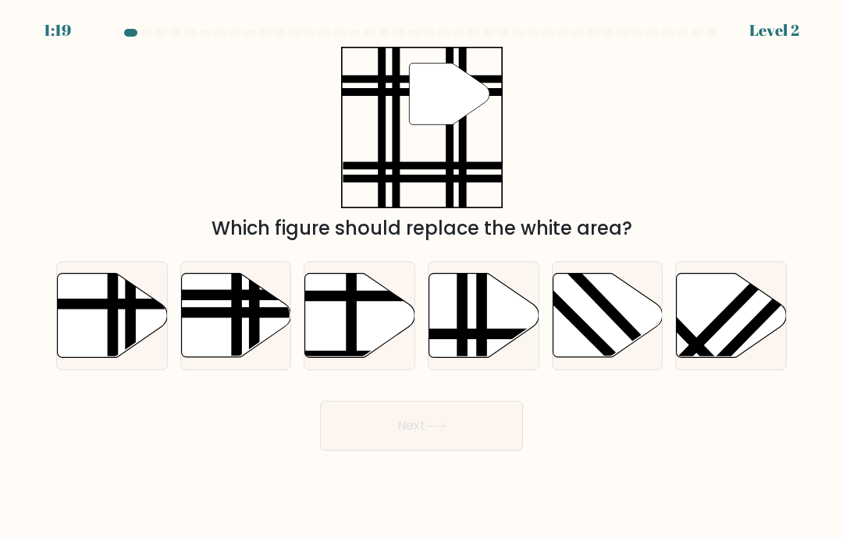
click at [222, 313] on line at bounding box center [200, 313] width 222 height 0
click at [421, 277] on input "b." at bounding box center [421, 273] width 1 height 8
radio input "true"
click at [353, 449] on button "Next" at bounding box center [421, 426] width 203 height 50
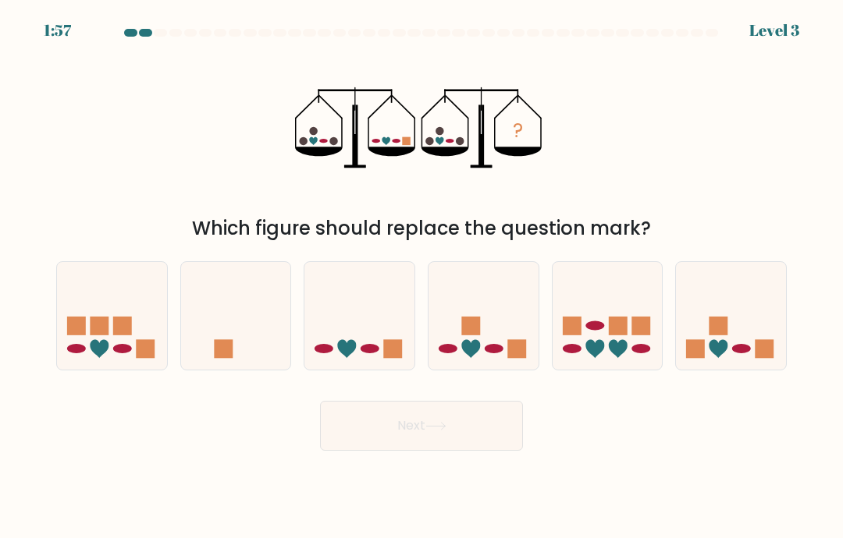
click at [334, 311] on icon at bounding box center [359, 316] width 110 height 91
click at [421, 277] on input "c." at bounding box center [421, 273] width 1 height 8
radio input "true"
click at [370, 442] on button "Next" at bounding box center [421, 426] width 203 height 50
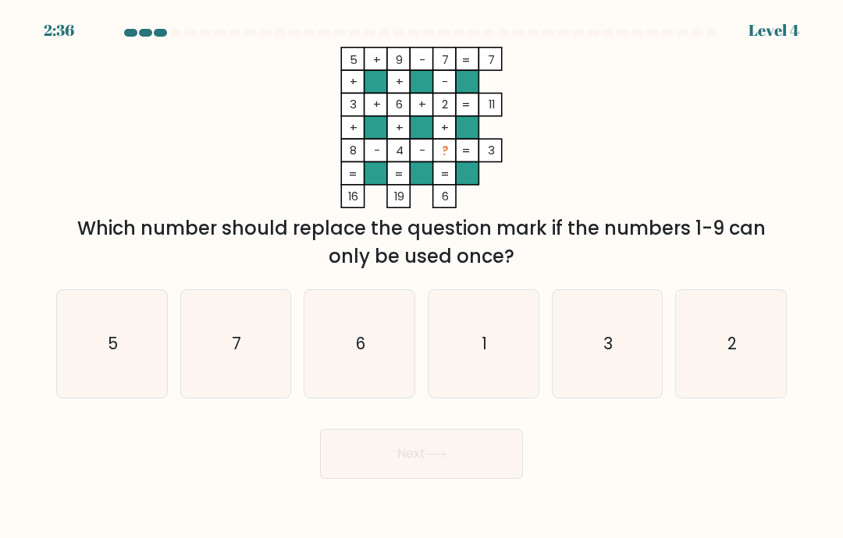
click at [463, 378] on icon "1" at bounding box center [483, 344] width 108 height 108
click at [422, 277] on input "d. 1" at bounding box center [421, 273] width 1 height 8
radio input "true"
click at [431, 479] on button "Next" at bounding box center [421, 454] width 203 height 50
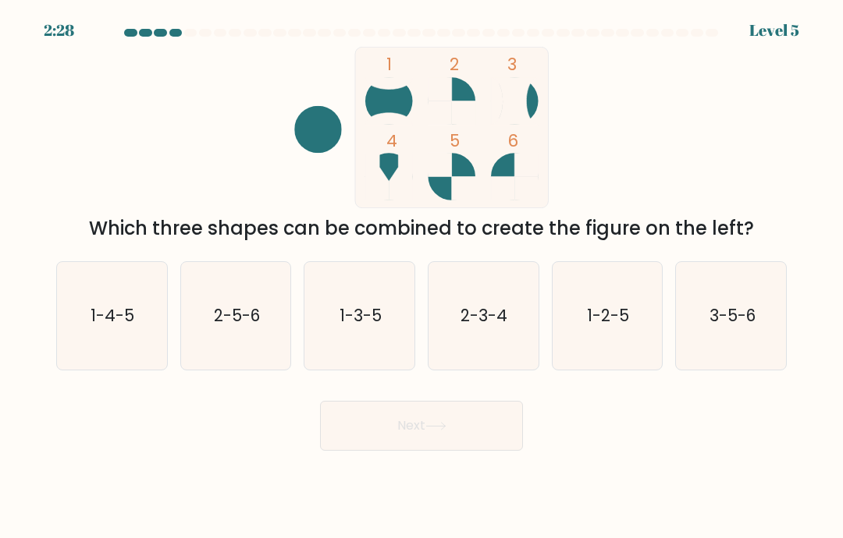
click at [186, 339] on icon "2-5-6" at bounding box center [236, 316] width 108 height 108
click at [421, 277] on input "b. 2-5-6" at bounding box center [421, 273] width 1 height 8
radio input "true"
click at [360, 438] on button "Next" at bounding box center [421, 426] width 203 height 50
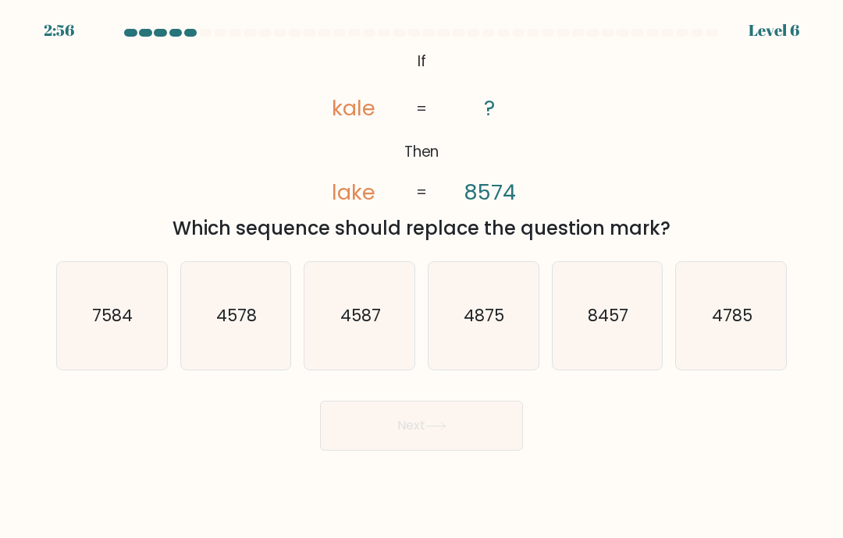
click at [89, 335] on icon "7584" at bounding box center [112, 316] width 108 height 108
click at [421, 277] on input "a. 7584" at bounding box center [421, 273] width 1 height 8
radio input "true"
click at [421, 443] on button "Next" at bounding box center [421, 426] width 203 height 50
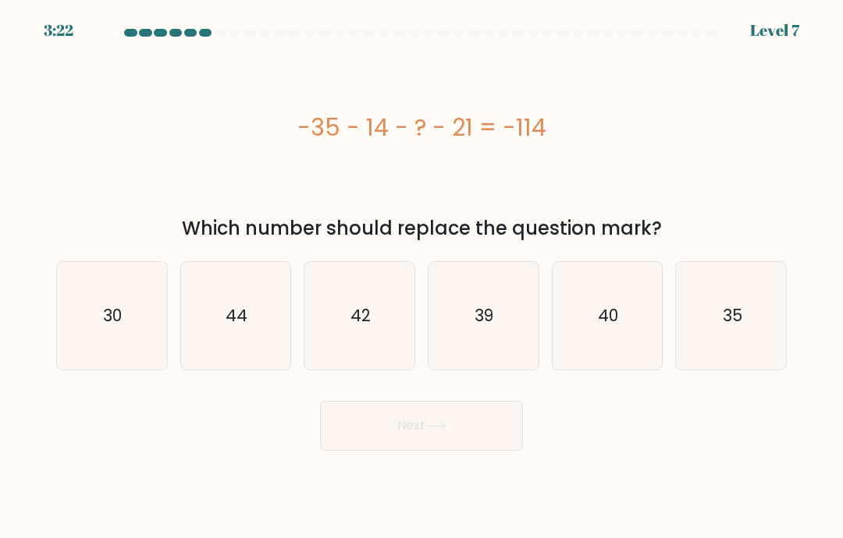
click at [218, 321] on icon "44" at bounding box center [236, 316] width 108 height 108
click at [421, 277] on input "b. 44" at bounding box center [421, 273] width 1 height 8
radio input "true"
click at [367, 437] on button "Next" at bounding box center [421, 426] width 203 height 50
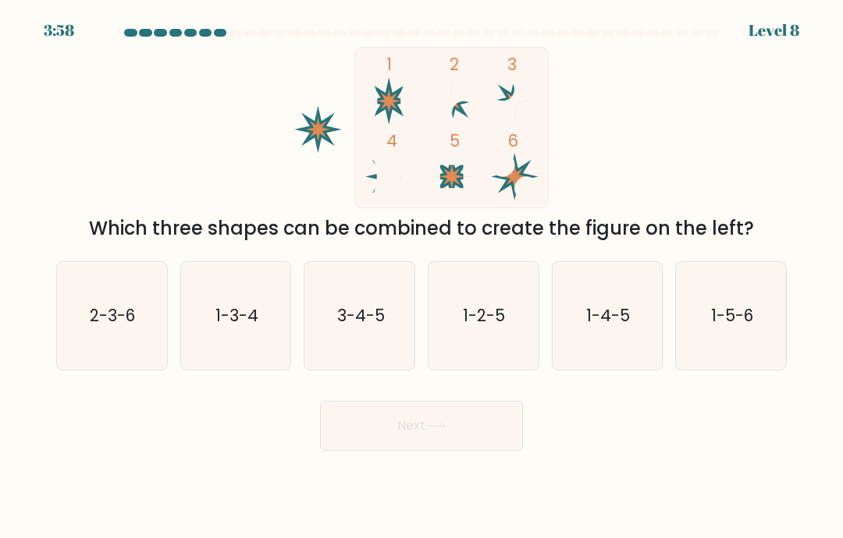
click at [108, 327] on text "2-3-6" at bounding box center [112, 315] width 45 height 23
click at [421, 277] on input "a. 2-3-6" at bounding box center [421, 273] width 1 height 8
radio input "true"
click at [373, 432] on button "Next" at bounding box center [421, 426] width 203 height 50
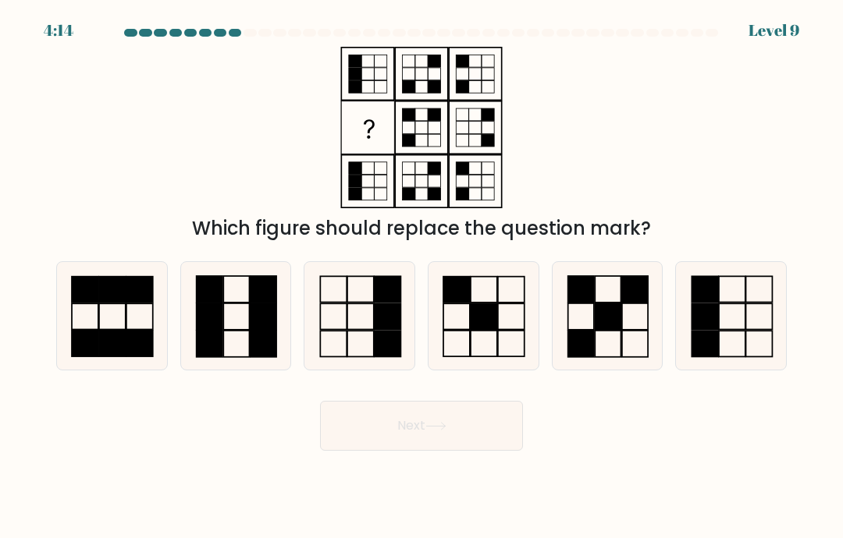
click at [697, 329] on rect at bounding box center [704, 316] width 27 height 26
click at [422, 277] on input "f." at bounding box center [421, 273] width 1 height 8
radio input "true"
click at [456, 446] on button "Next" at bounding box center [421, 426] width 203 height 50
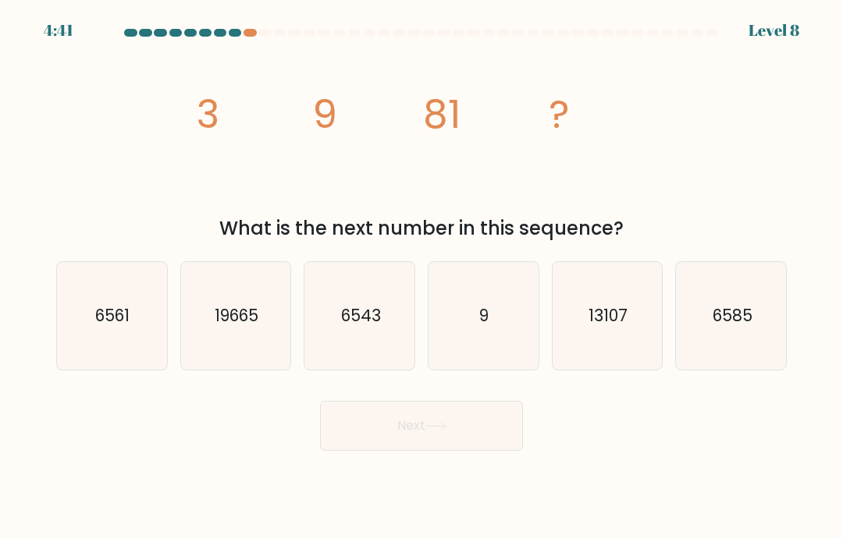
click at [467, 353] on icon "9" at bounding box center [483, 316] width 108 height 108
click at [422, 277] on input "d. 9" at bounding box center [421, 273] width 1 height 8
radio input "true"
click at [126, 327] on text "6561" at bounding box center [113, 315] width 34 height 23
click at [421, 277] on input "a. 6561" at bounding box center [421, 273] width 1 height 8
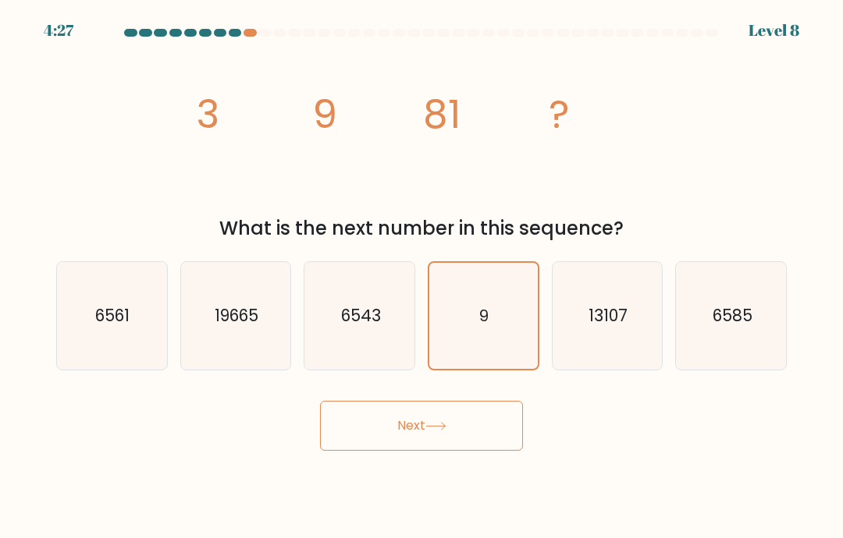
radio input "true"
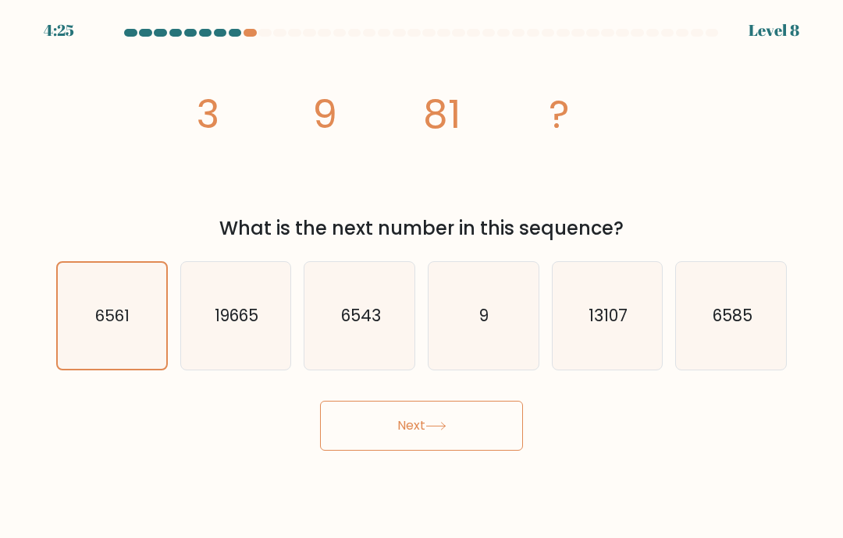
click at [448, 424] on button "Next" at bounding box center [421, 426] width 203 height 50
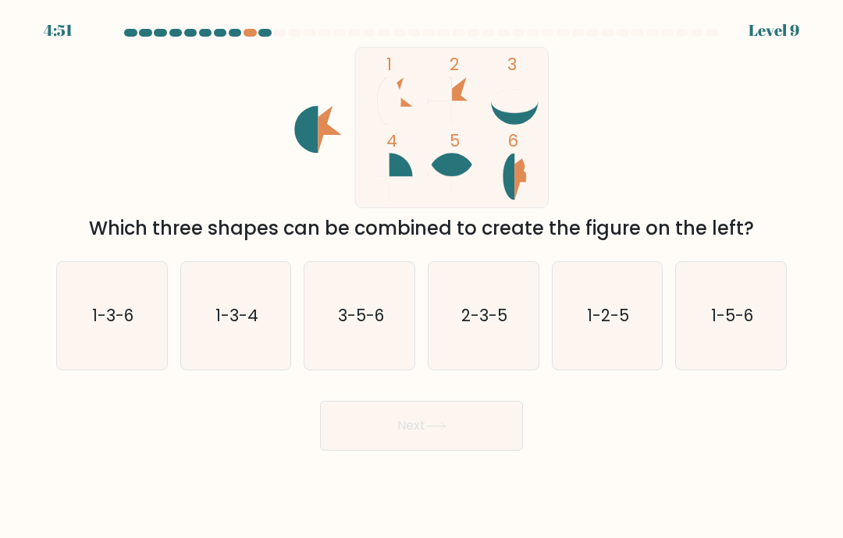
click at [70, 332] on icon "1-3-6" at bounding box center [112, 316] width 108 height 108
click at [421, 277] on input "a. 1-3-6" at bounding box center [421, 273] width 1 height 8
radio input "true"
click at [417, 447] on button "Next" at bounding box center [421, 426] width 203 height 50
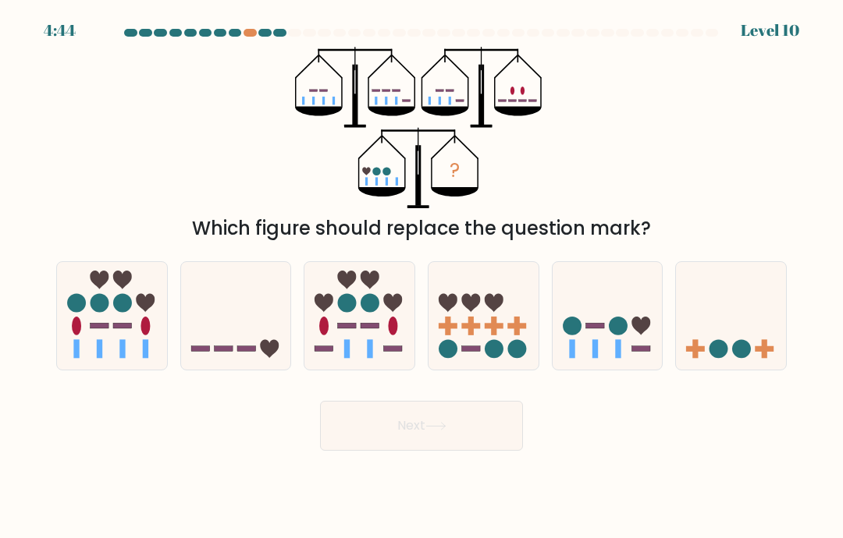
click at [367, 350] on icon at bounding box center [359, 316] width 110 height 91
click at [421, 277] on input "c." at bounding box center [421, 273] width 1 height 8
radio input "true"
click at [436, 435] on button "Next" at bounding box center [421, 426] width 203 height 50
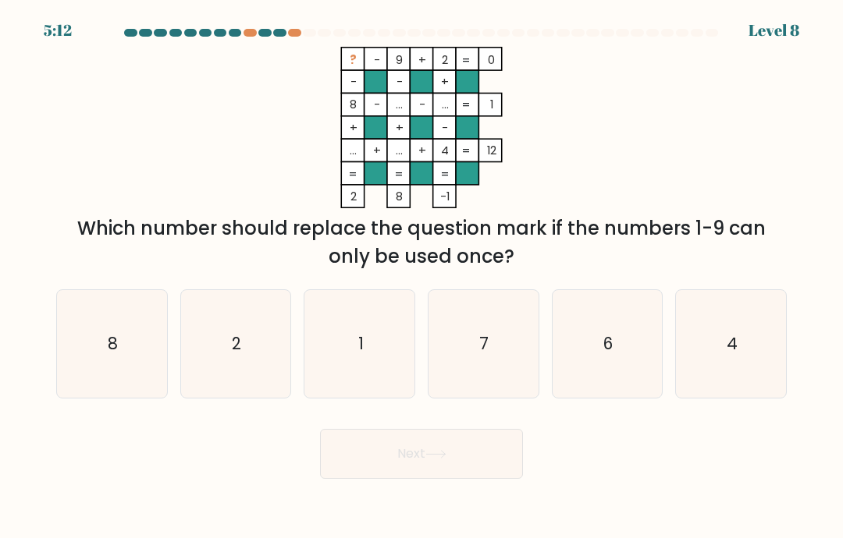
click at [468, 374] on icon "7" at bounding box center [483, 344] width 108 height 108
click at [422, 277] on input "d. 7" at bounding box center [421, 273] width 1 height 8
radio input "true"
click at [441, 459] on icon at bounding box center [435, 454] width 21 height 9
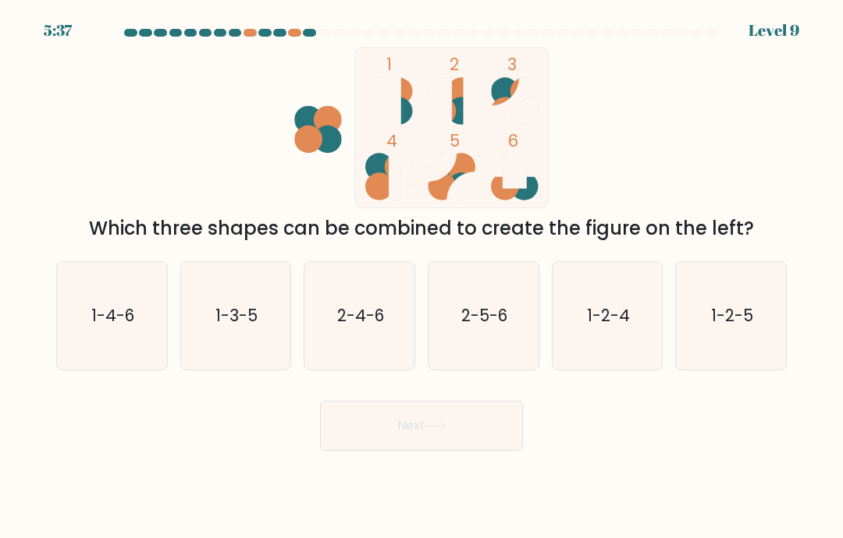
click at [568, 358] on icon "1-2-4" at bounding box center [607, 316] width 108 height 108
click at [422, 277] on input "e. 1-2-4" at bounding box center [421, 273] width 1 height 8
radio input "true"
click at [440, 431] on icon at bounding box center [435, 426] width 21 height 9
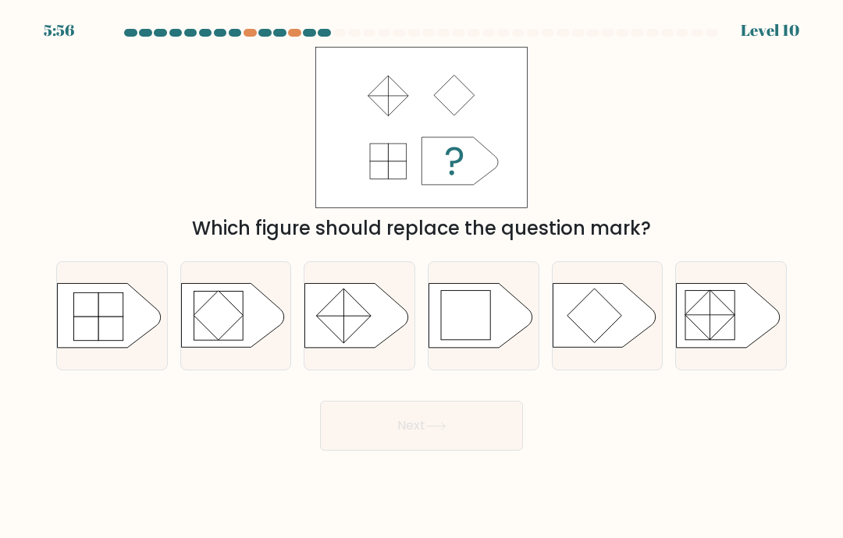
click at [475, 348] on icon at bounding box center [479, 316] width 103 height 64
click at [422, 277] on input "d." at bounding box center [421, 273] width 1 height 8
radio input "true"
click at [452, 425] on button "Next" at bounding box center [421, 426] width 203 height 50
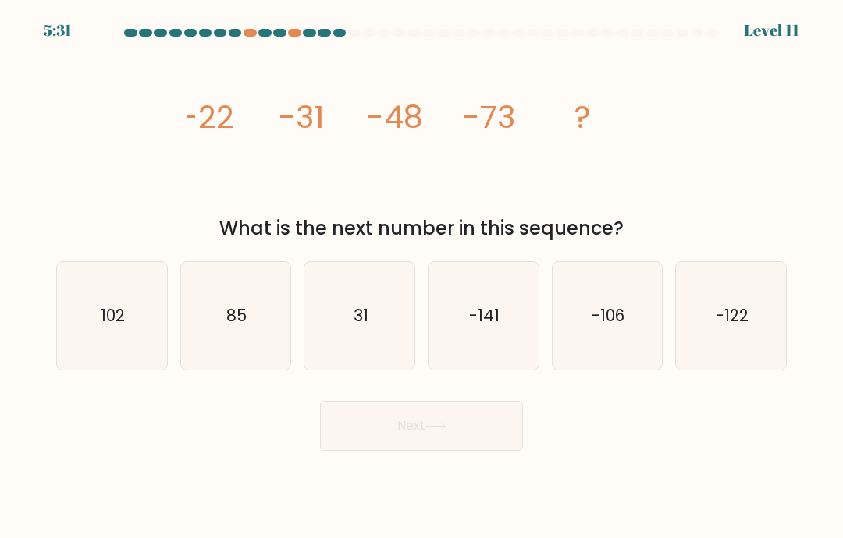
click at [579, 349] on icon "-106" at bounding box center [607, 316] width 108 height 108
click at [422, 277] on input "e. -106" at bounding box center [421, 273] width 1 height 8
radio input "true"
click at [476, 441] on button "Next" at bounding box center [421, 426] width 203 height 50
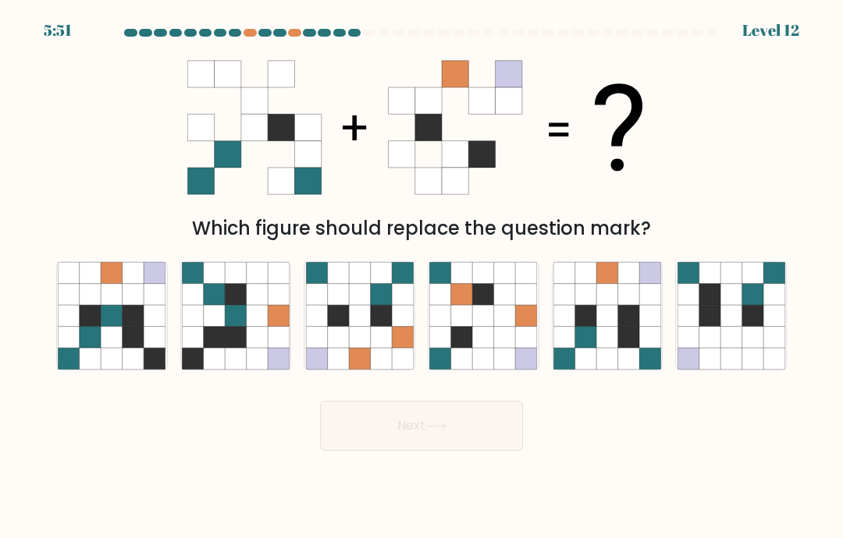
click at [579, 348] on icon at bounding box center [585, 337] width 21 height 21
click at [422, 277] on input "e." at bounding box center [421, 273] width 1 height 8
radio input "true"
click at [433, 427] on button "Next" at bounding box center [421, 426] width 203 height 50
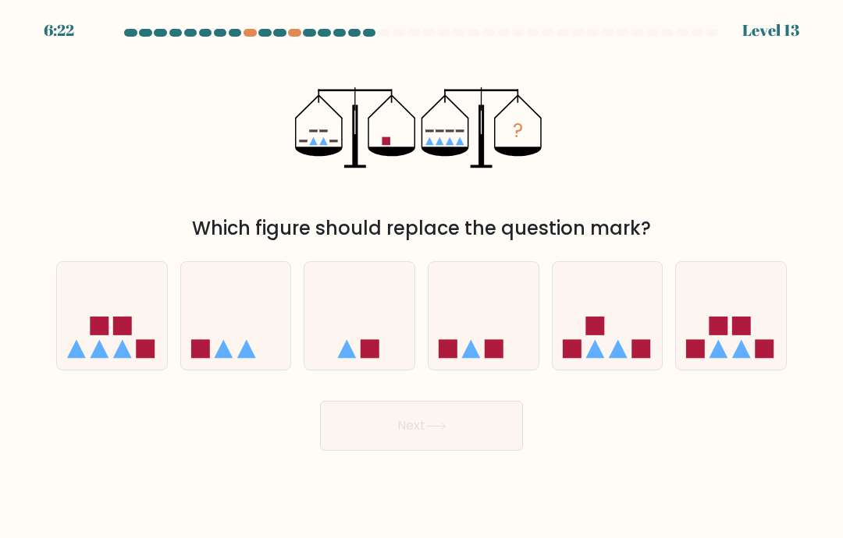
click at [232, 315] on icon at bounding box center [236, 316] width 110 height 91
click at [421, 277] on input "b." at bounding box center [421, 273] width 1 height 8
radio input "true"
click at [459, 444] on button "Next" at bounding box center [421, 426] width 203 height 50
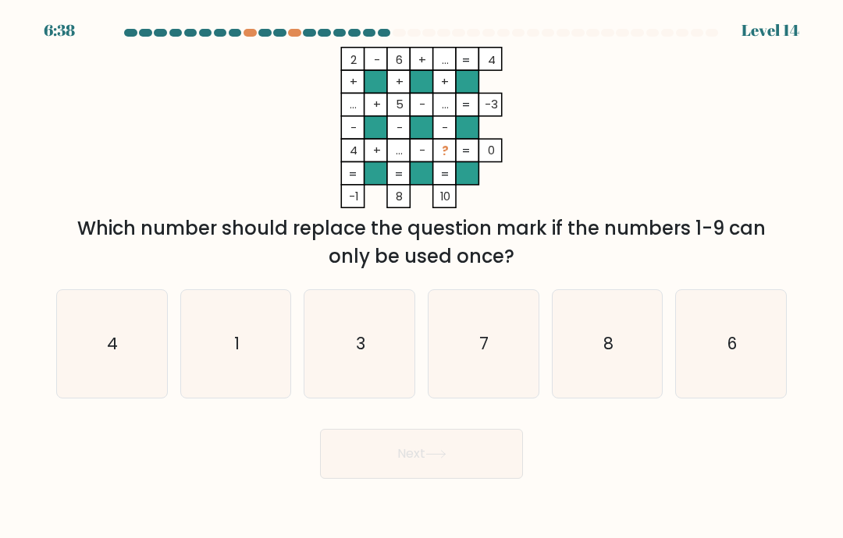
click at [485, 355] on text "7" at bounding box center [484, 343] width 9 height 23
click at [422, 277] on input "d. 7" at bounding box center [421, 273] width 1 height 8
radio input "true"
click at [477, 479] on button "Next" at bounding box center [421, 454] width 203 height 50
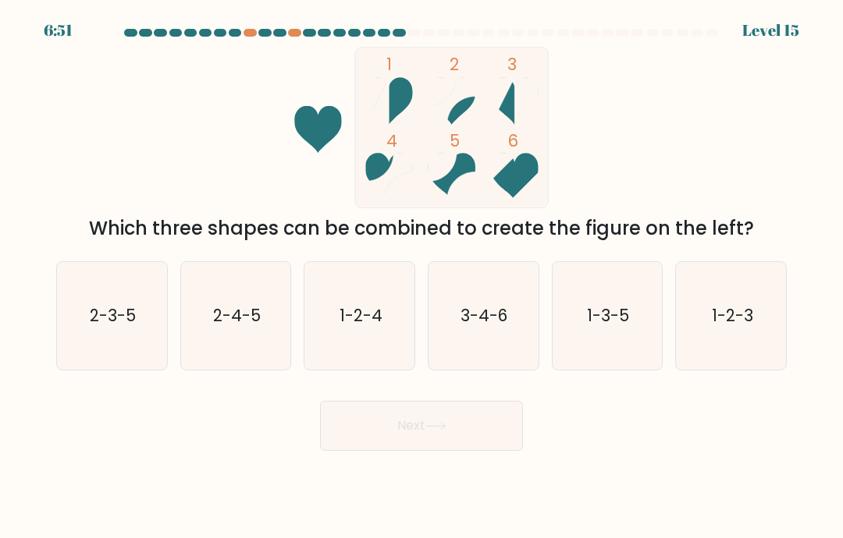
click at [254, 327] on text "2-4-5" at bounding box center [237, 315] width 48 height 23
click at [421, 277] on input "b. 2-4-5" at bounding box center [421, 273] width 1 height 8
radio input "true"
click at [375, 449] on button "Next" at bounding box center [421, 426] width 203 height 50
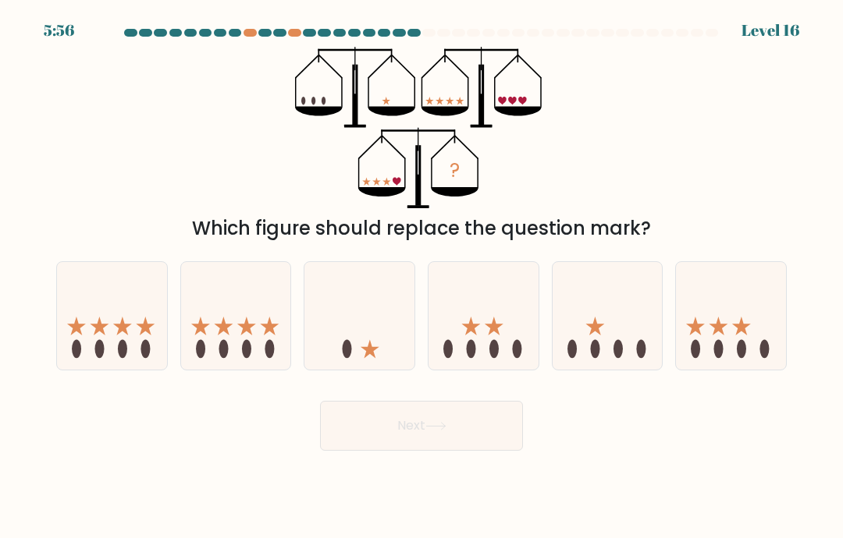
click at [700, 362] on icon at bounding box center [731, 316] width 110 height 91
click at [422, 277] on input "f." at bounding box center [421, 273] width 1 height 8
radio input "true"
click at [391, 447] on button "Next" at bounding box center [421, 426] width 203 height 50
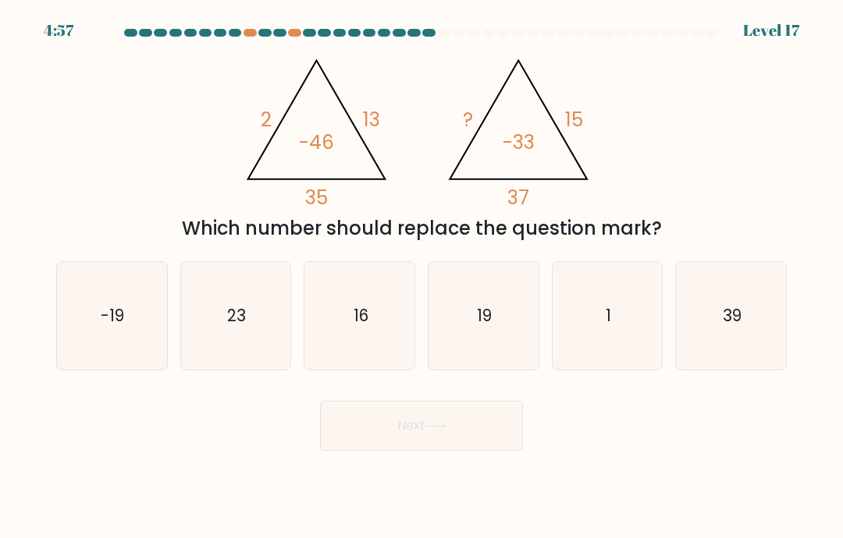
click at [479, 327] on text "19" at bounding box center [484, 315] width 15 height 23
click at [422, 277] on input "d. 19" at bounding box center [421, 273] width 1 height 8
radio input "true"
click at [446, 431] on icon at bounding box center [435, 426] width 21 height 9
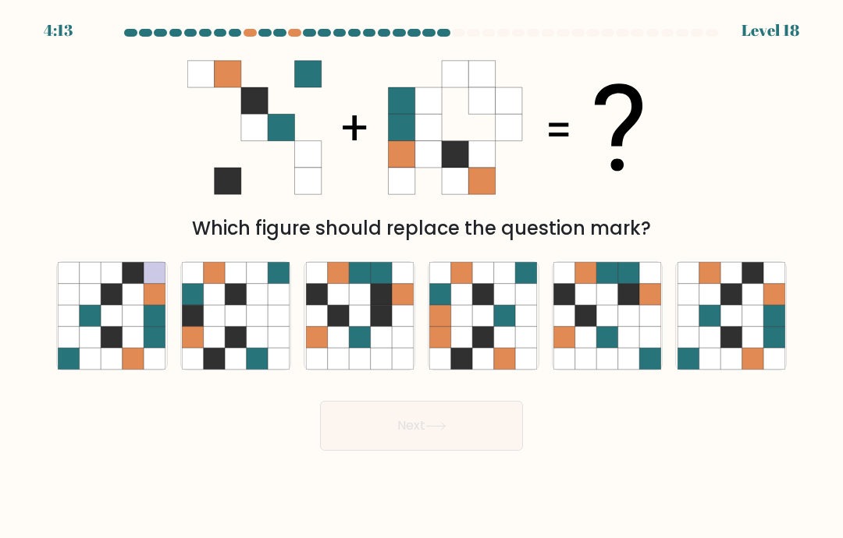
click at [705, 348] on icon at bounding box center [708, 337] width 21 height 21
click at [422, 277] on input "f." at bounding box center [421, 273] width 1 height 8
radio input "true"
click at [700, 348] on icon at bounding box center [709, 337] width 21 height 21
click at [422, 277] on input "f." at bounding box center [421, 273] width 1 height 8
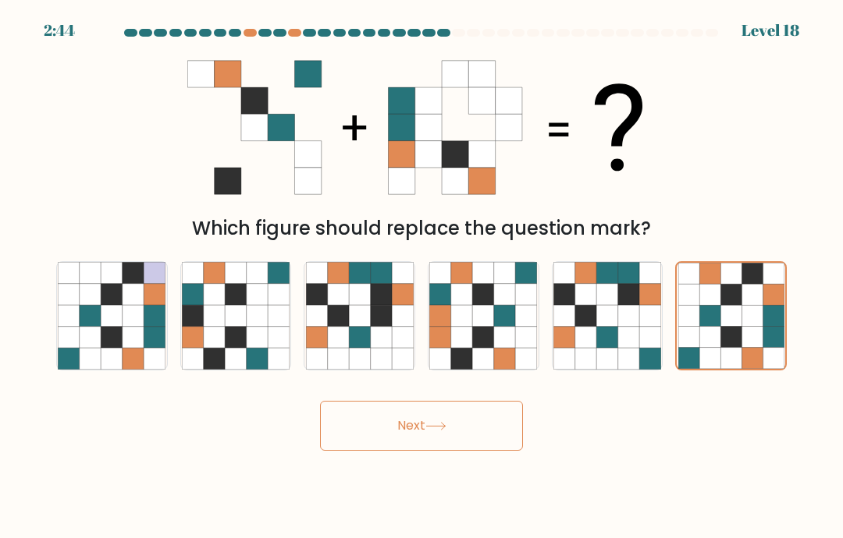
click at [452, 451] on button "Next" at bounding box center [421, 426] width 203 height 50
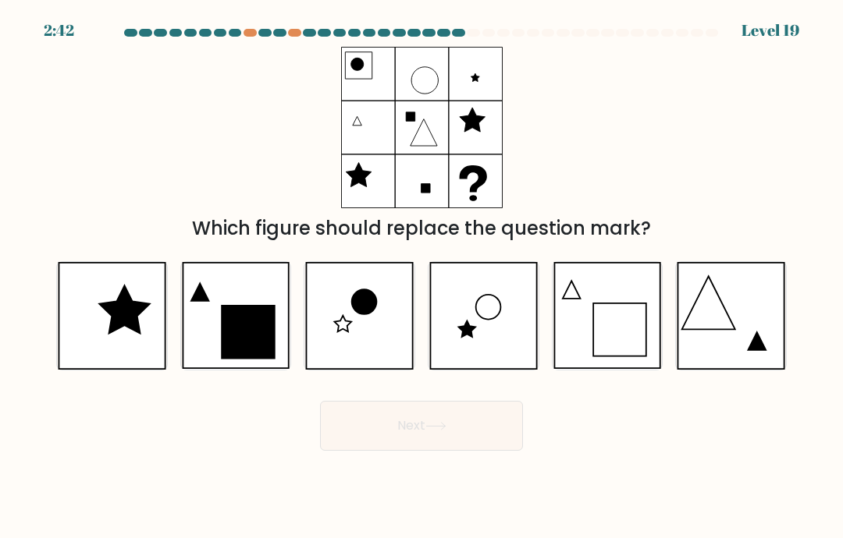
click at [445, 431] on icon at bounding box center [435, 426] width 21 height 9
click at [83, 182] on div "Which figure should replace the question mark?" at bounding box center [421, 145] width 749 height 196
click at [106, 312] on icon at bounding box center [112, 316] width 108 height 108
click at [421, 277] on input "a." at bounding box center [421, 273] width 1 height 8
radio input "true"
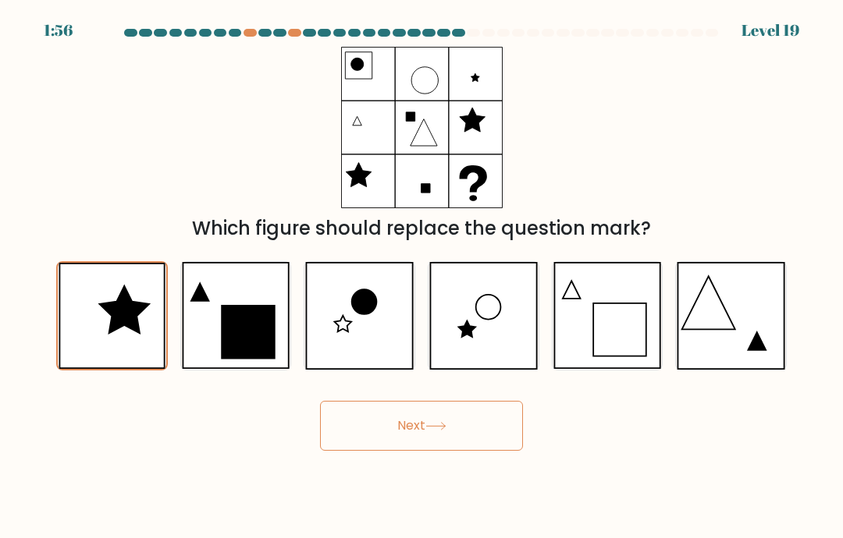
click at [360, 444] on button "Next" at bounding box center [421, 426] width 203 height 50
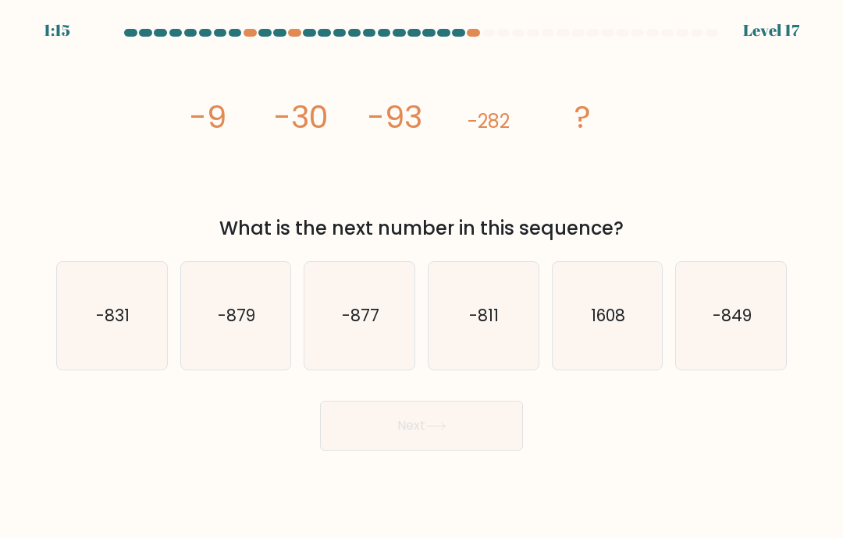
click at [219, 366] on icon "-879" at bounding box center [236, 316] width 108 height 108
click at [421, 277] on input "b. -879" at bounding box center [421, 273] width 1 height 8
radio input "true"
click at [347, 448] on button "Next" at bounding box center [421, 426] width 203 height 50
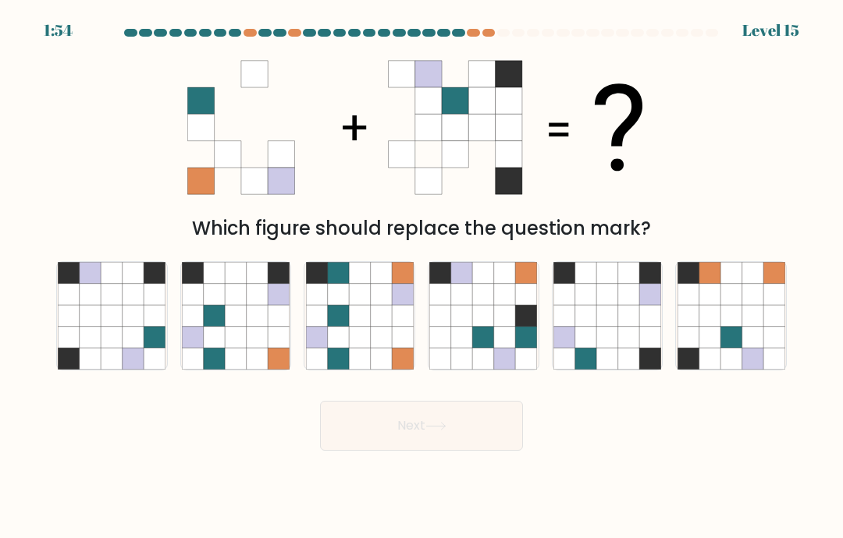
click at [362, 451] on button "Next" at bounding box center [421, 426] width 203 height 50
click at [355, 326] on icon at bounding box center [359, 315] width 21 height 21
click at [421, 277] on input "c." at bounding box center [421, 273] width 1 height 8
radio input "true"
click at [371, 440] on button "Next" at bounding box center [421, 426] width 203 height 50
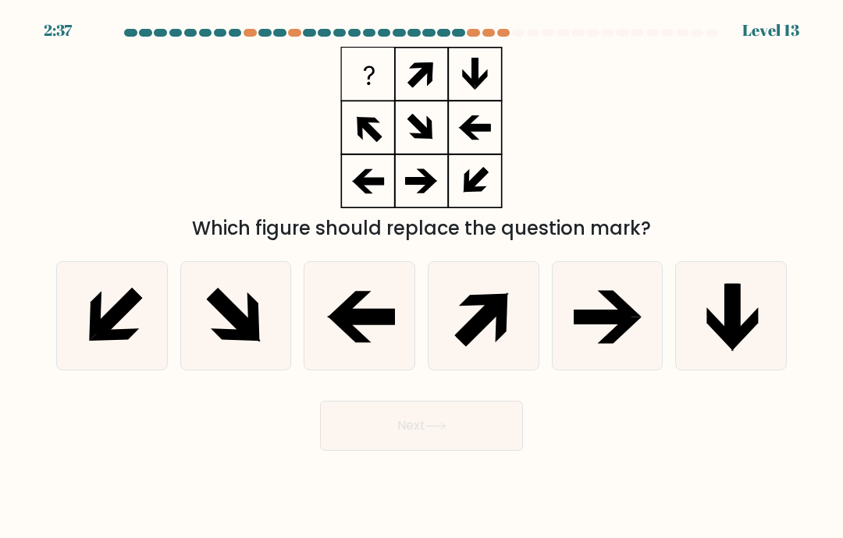
click at [354, 316] on icon at bounding box center [349, 304] width 44 height 27
click at [421, 277] on input "c." at bounding box center [421, 273] width 1 height 8
radio input "true"
click at [377, 446] on button "Next" at bounding box center [421, 426] width 203 height 50
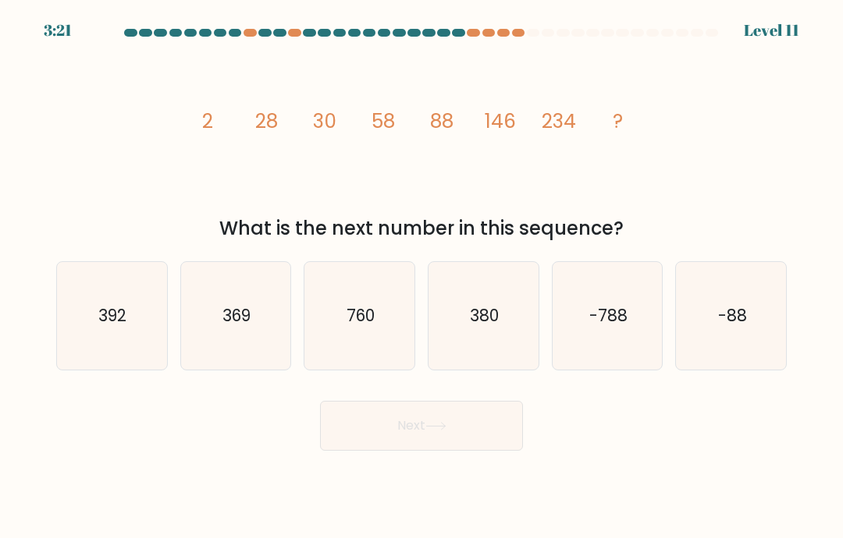
click at [358, 320] on icon "760" at bounding box center [360, 316] width 108 height 108
click at [421, 277] on input "c. 760" at bounding box center [421, 273] width 1 height 8
radio input "true"
click at [378, 445] on button "Next" at bounding box center [421, 426] width 203 height 50
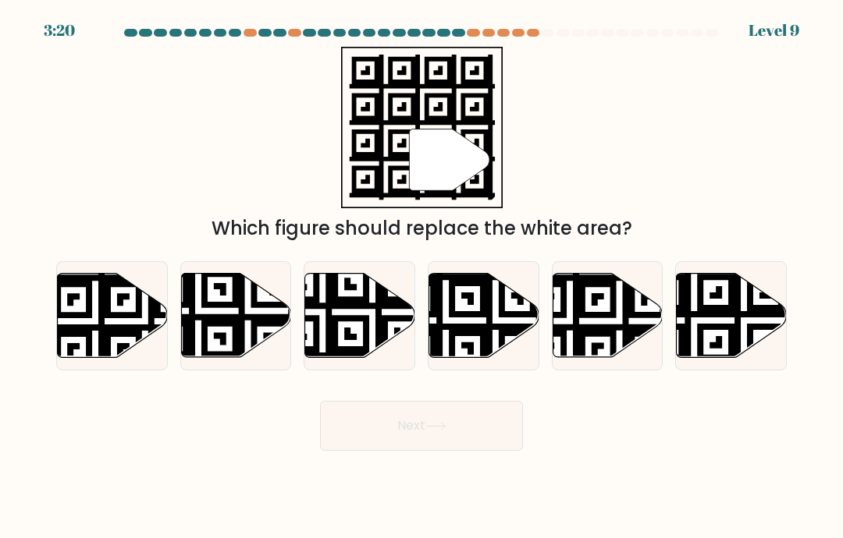
click at [357, 325] on icon at bounding box center [322, 361] width 199 height 199
click at [421, 277] on input "c." at bounding box center [421, 273] width 1 height 8
radio input "true"
click at [378, 451] on button "Next" at bounding box center [421, 426] width 203 height 50
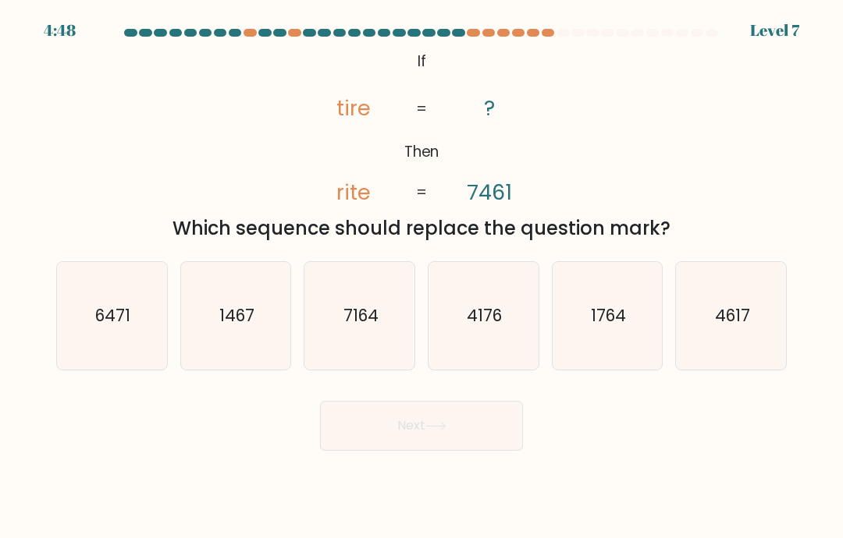
click at [347, 317] on icon "7164" at bounding box center [360, 316] width 108 height 108
click at [421, 277] on input "c. 7164" at bounding box center [421, 273] width 1 height 8
radio input "true"
click at [372, 429] on button "Next" at bounding box center [421, 426] width 203 height 50
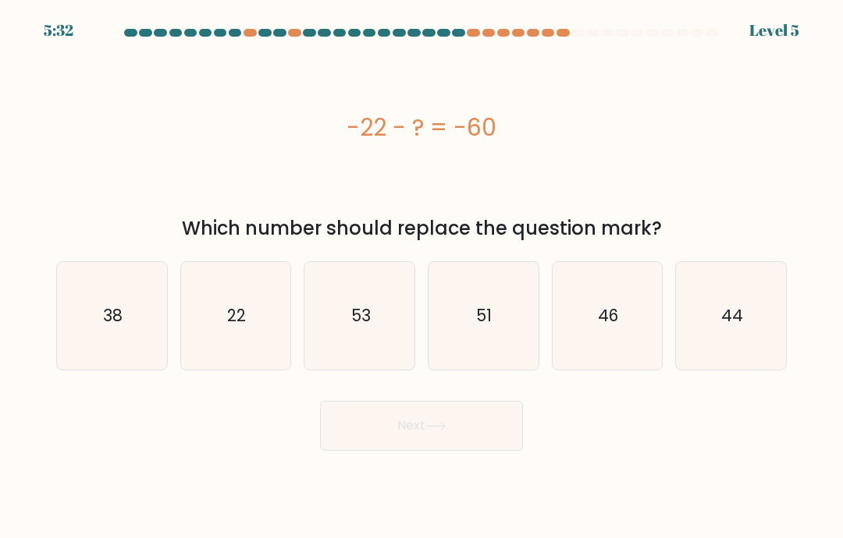
click at [349, 320] on icon "53" at bounding box center [360, 316] width 108 height 108
click at [421, 277] on input "c. 53" at bounding box center [421, 273] width 1 height 8
radio input "true"
click at [375, 436] on button "Next" at bounding box center [421, 426] width 203 height 50
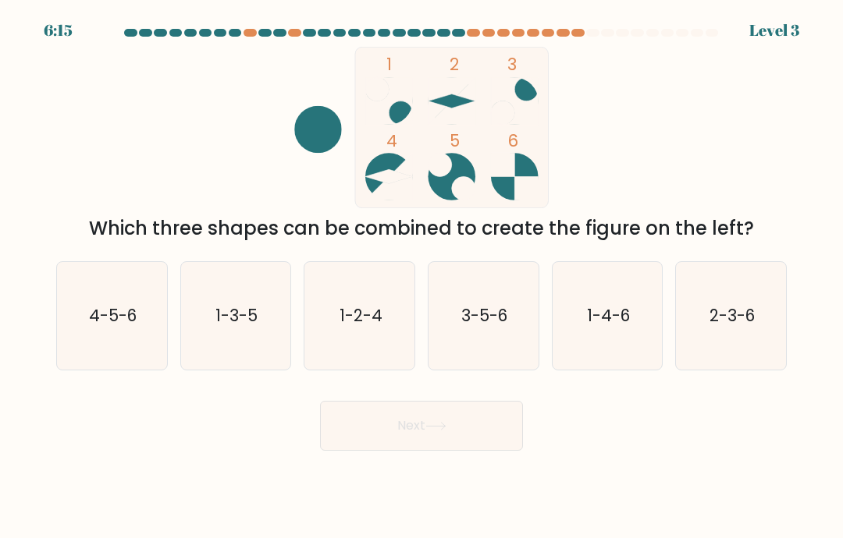
click at [374, 432] on button "Next" at bounding box center [421, 426] width 203 height 50
click at [354, 326] on text "1-2-4" at bounding box center [360, 315] width 43 height 23
click at [421, 277] on input "c. 1-2-4" at bounding box center [421, 273] width 1 height 8
radio input "true"
click at [378, 443] on button "Next" at bounding box center [421, 426] width 203 height 50
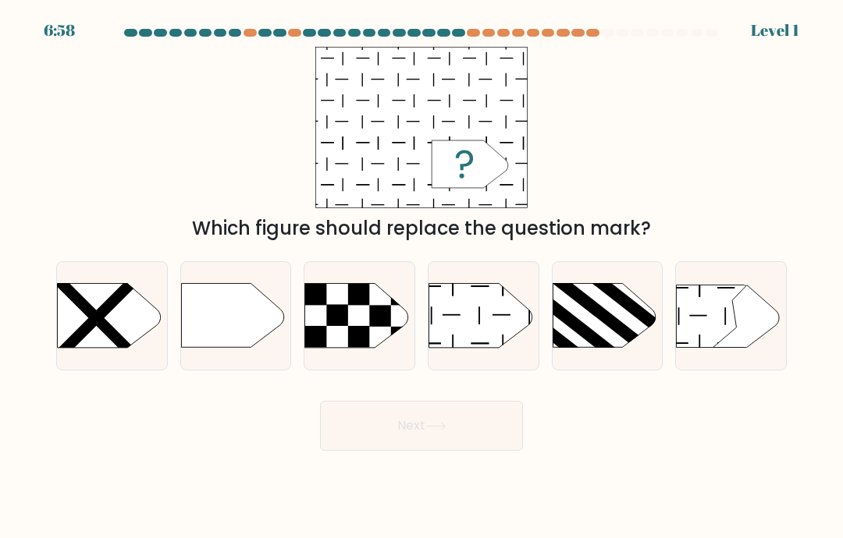
click at [350, 305] on rect at bounding box center [358, 294] width 21 height 21
click at [421, 277] on input "c." at bounding box center [421, 273] width 1 height 8
radio input "true"
click at [381, 432] on button "Next" at bounding box center [421, 426] width 203 height 50
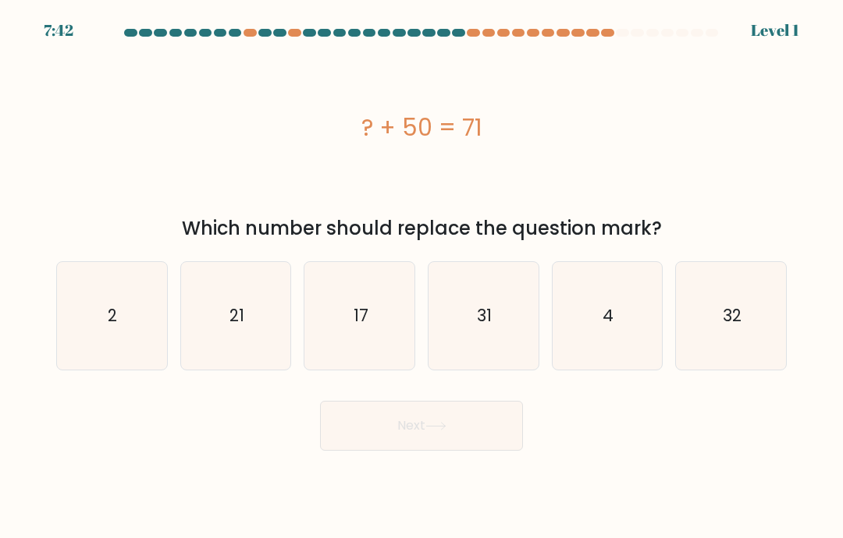
click at [353, 332] on icon "17" at bounding box center [360, 316] width 108 height 108
click at [421, 277] on input "c. 17" at bounding box center [421, 273] width 1 height 8
radio input "true"
click at [381, 440] on button "Next" at bounding box center [421, 426] width 203 height 50
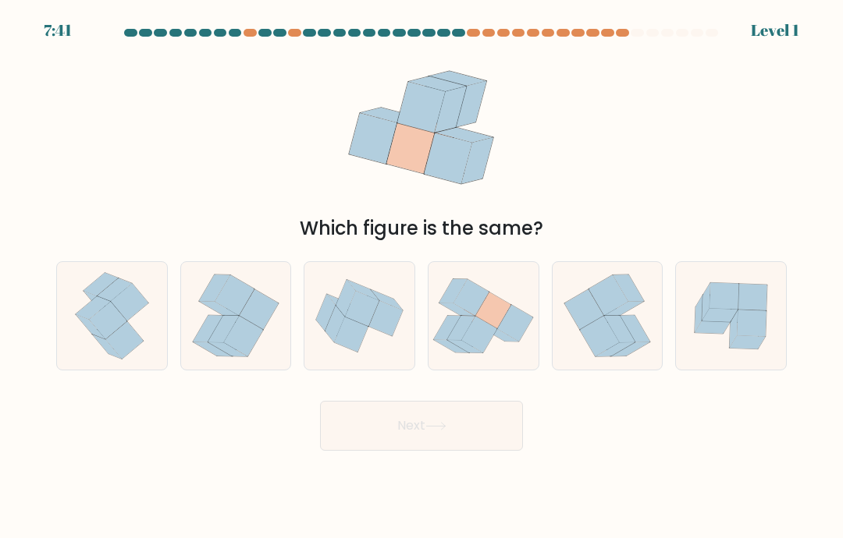
click at [362, 362] on icon at bounding box center [359, 316] width 110 height 92
click at [421, 277] on input "c." at bounding box center [421, 273] width 1 height 8
radio input "true"
click at [378, 447] on button "Next" at bounding box center [421, 426] width 203 height 50
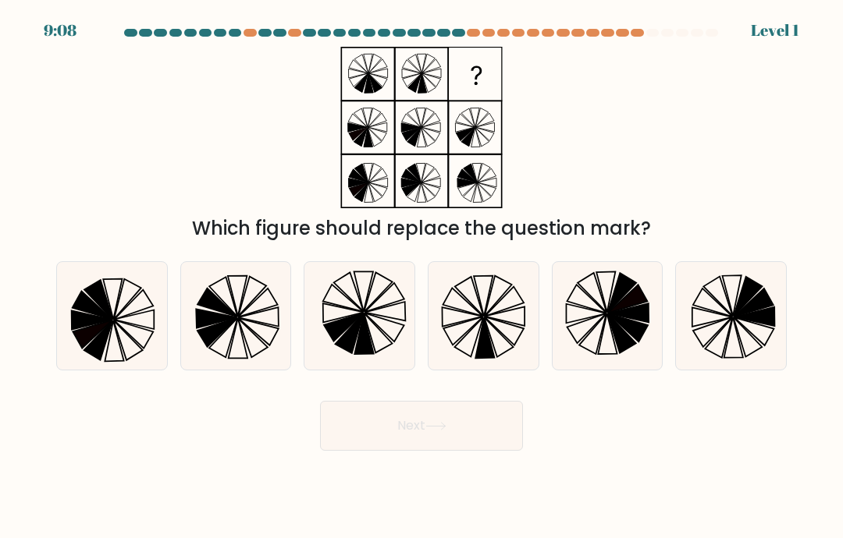
click at [355, 322] on icon at bounding box center [342, 312] width 41 height 19
click at [421, 277] on input "c." at bounding box center [421, 273] width 1 height 8
radio input "true"
click at [378, 445] on button "Next" at bounding box center [421, 426] width 203 height 50
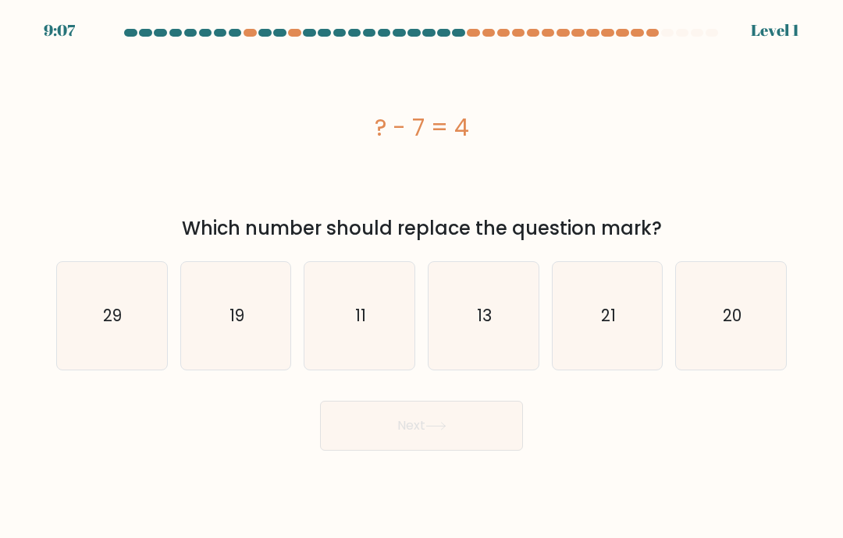
click at [352, 321] on icon "11" at bounding box center [360, 316] width 108 height 108
click at [421, 277] on input "c. 11" at bounding box center [421, 273] width 1 height 8
radio input "true"
click at [374, 442] on button "Next" at bounding box center [421, 426] width 203 height 50
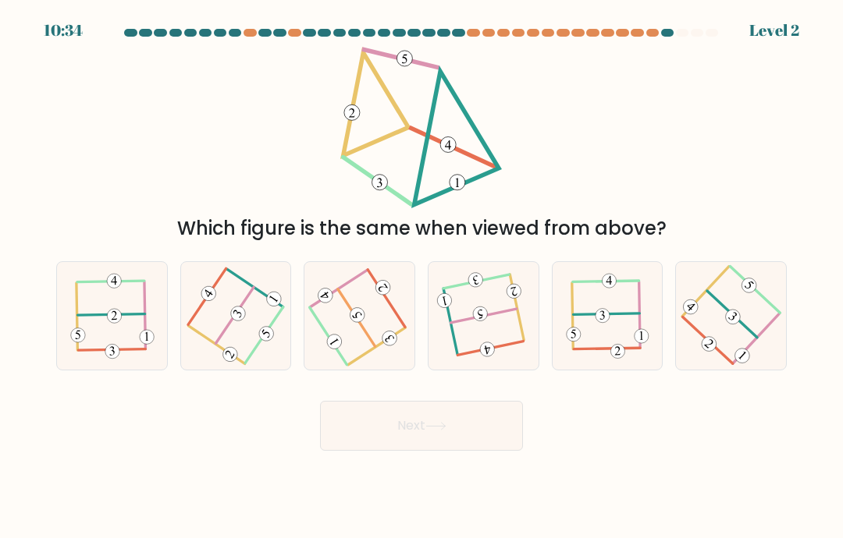
click at [350, 323] on icon at bounding box center [359, 316] width 86 height 86
click at [421, 277] on input "c." at bounding box center [421, 273] width 1 height 8
radio input "true"
click at [374, 436] on button "Next" at bounding box center [421, 426] width 203 height 50
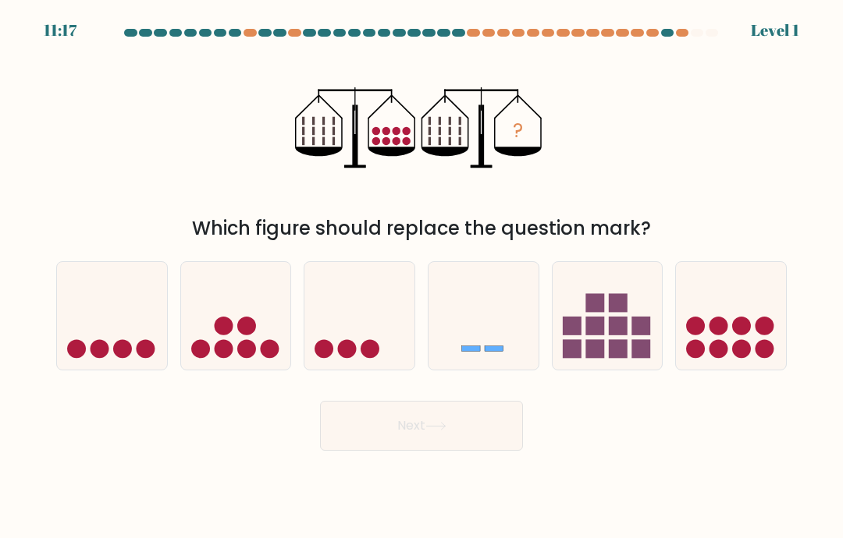
click at [351, 329] on icon at bounding box center [359, 316] width 110 height 91
click at [421, 277] on input "c." at bounding box center [421, 273] width 1 height 8
radio input "true"
click at [374, 438] on button "Next" at bounding box center [421, 426] width 203 height 50
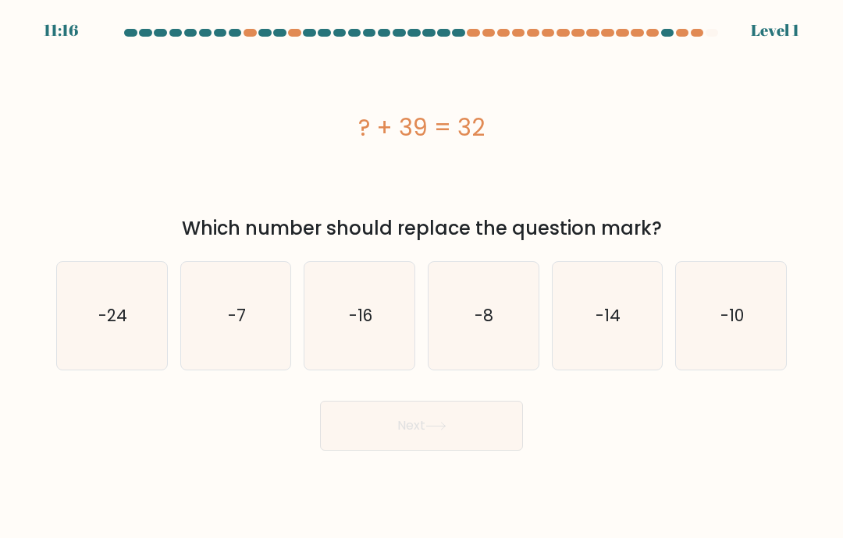
click at [347, 332] on icon "-16" at bounding box center [360, 316] width 108 height 108
click at [421, 277] on input "c. -16" at bounding box center [421, 273] width 1 height 8
radio input "true"
click at [377, 445] on button "Next" at bounding box center [421, 426] width 203 height 50
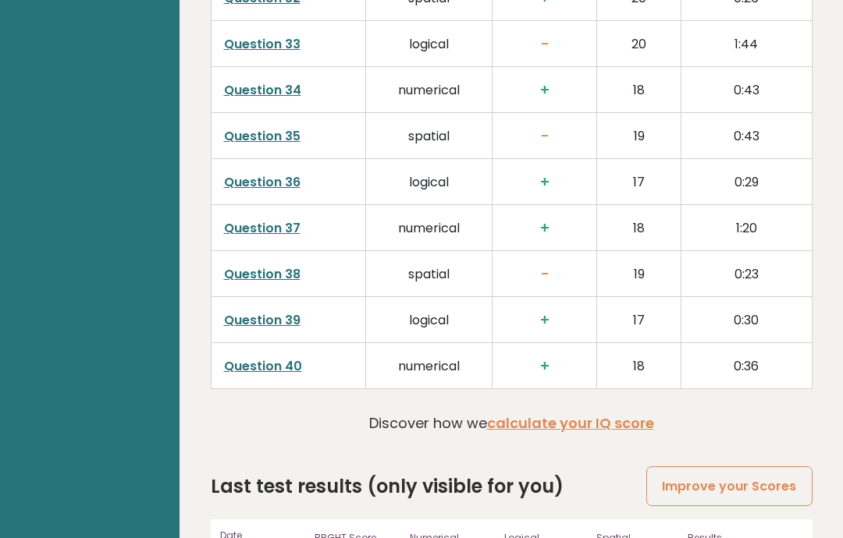
scroll to position [4136, 0]
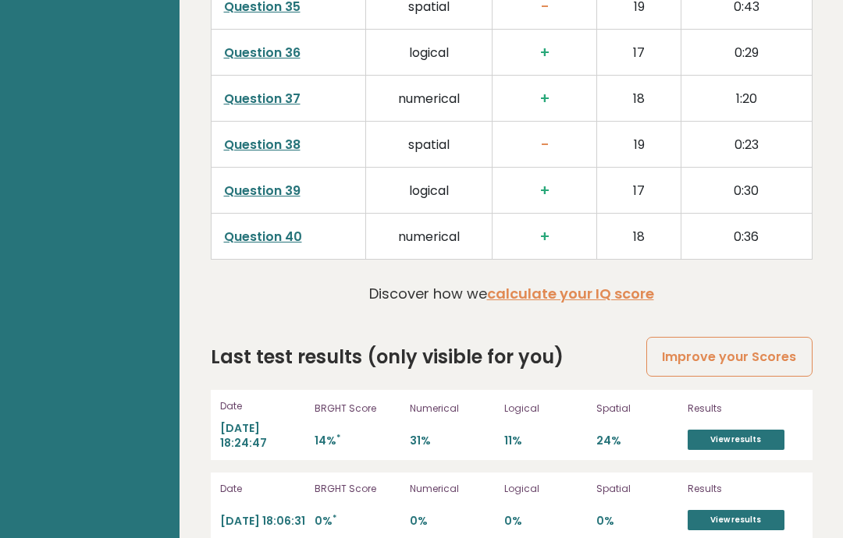
click at [714, 430] on link "View results" at bounding box center [735, 440] width 97 height 20
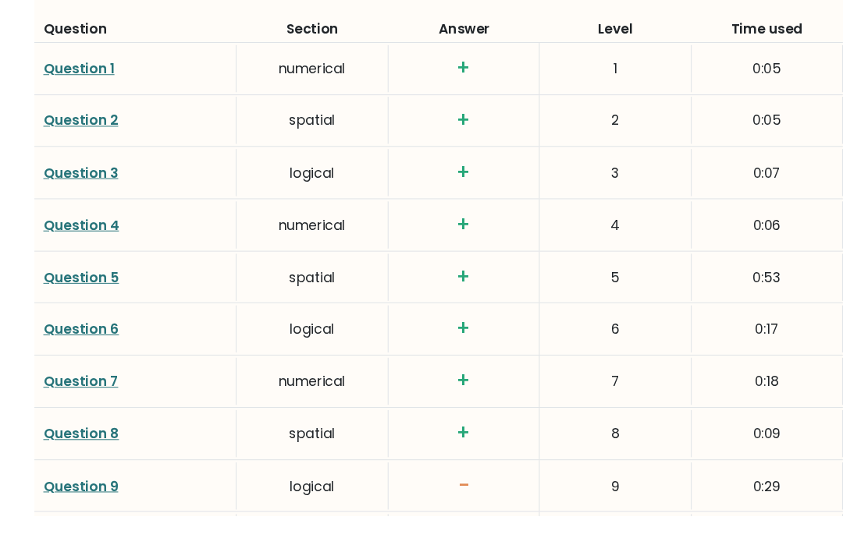
scroll to position [2283, 0]
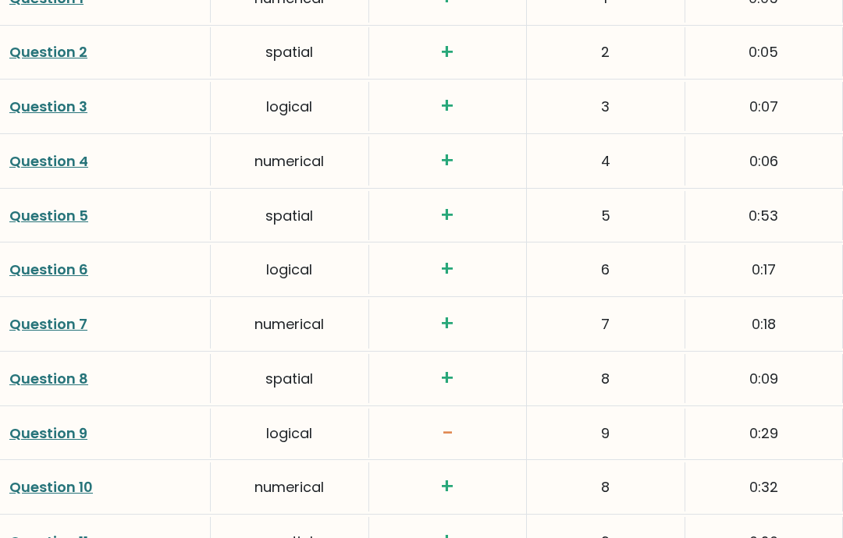
click at [44, 430] on link "Question 9" at bounding box center [48, 434] width 78 height 20
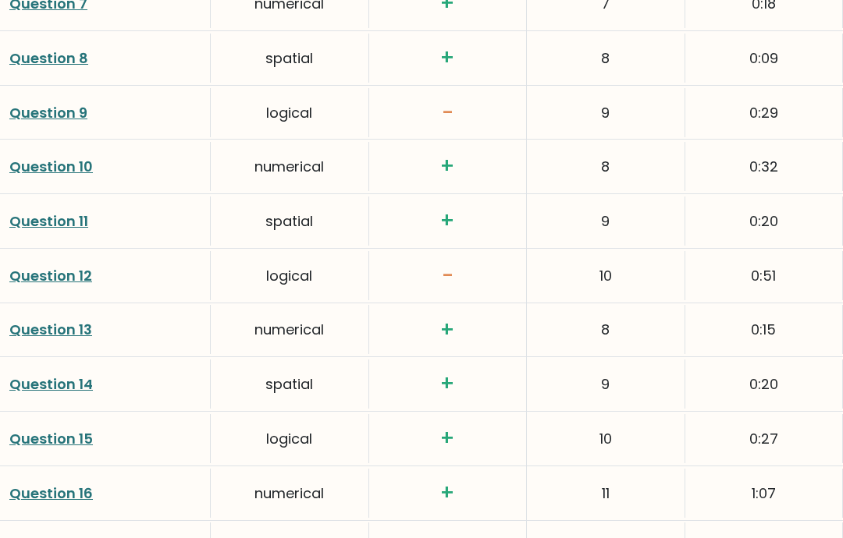
scroll to position [2635, 0]
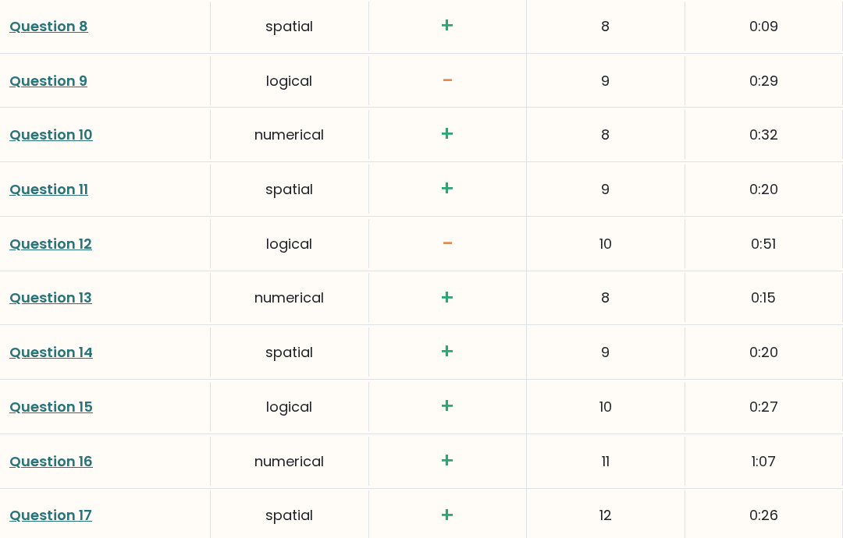
click at [39, 239] on link "Question 12" at bounding box center [50, 245] width 83 height 20
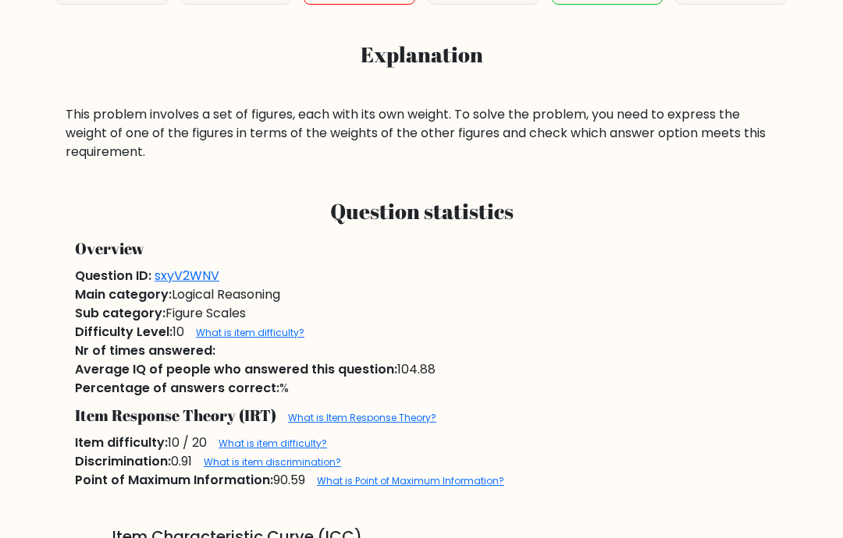
scroll to position [600, 0]
